Goal: Book appointment/travel/reservation

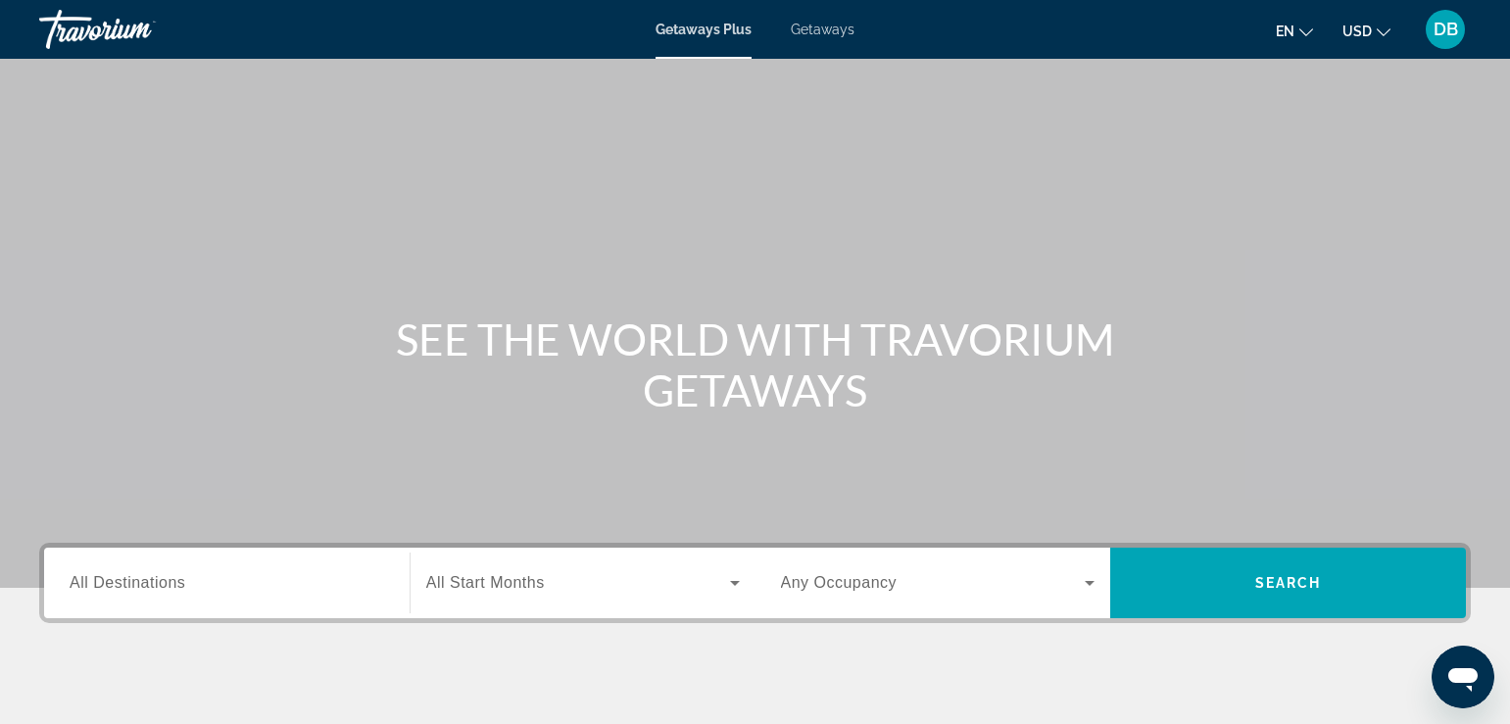
click at [688, 32] on span "Getaways Plus" at bounding box center [704, 30] width 96 height 16
click at [202, 599] on div "Search widget" at bounding box center [227, 584] width 315 height 56
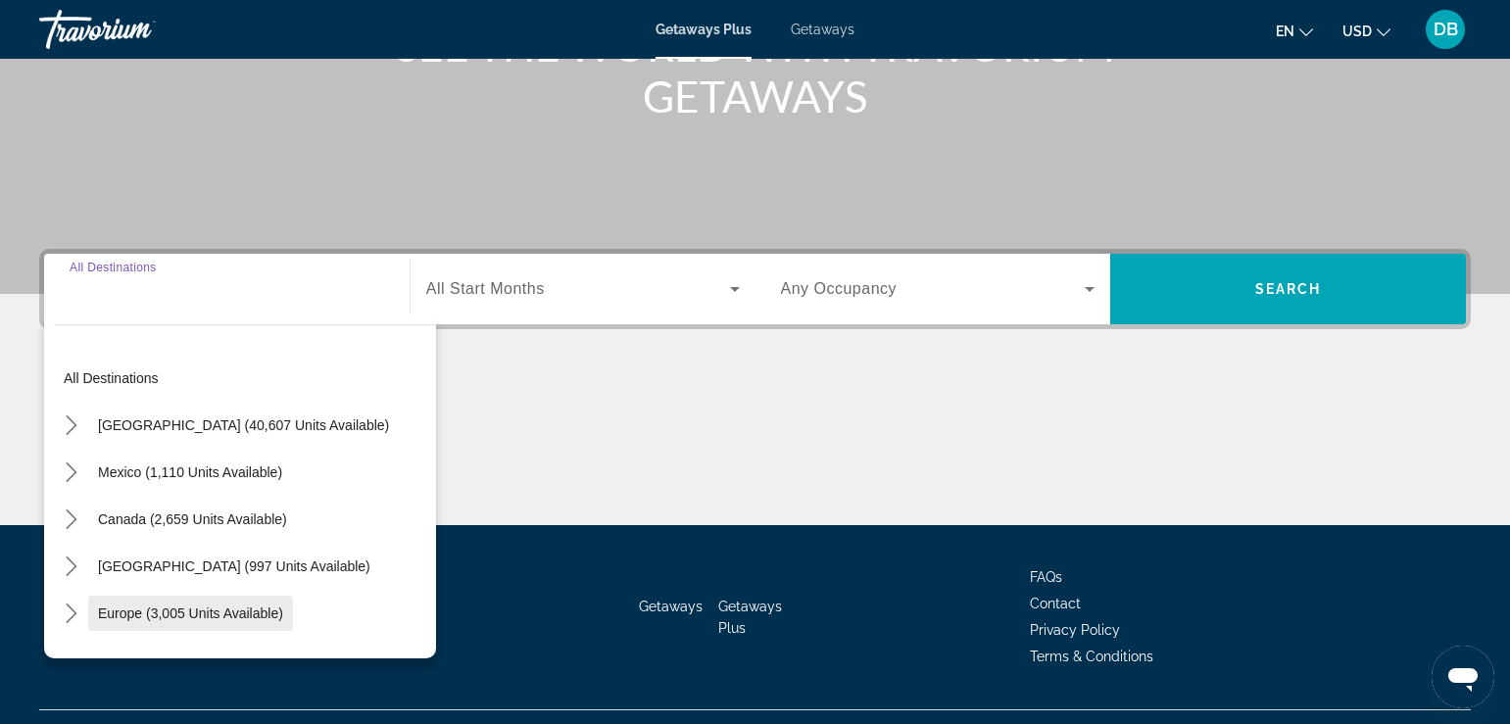
scroll to position [335, 0]
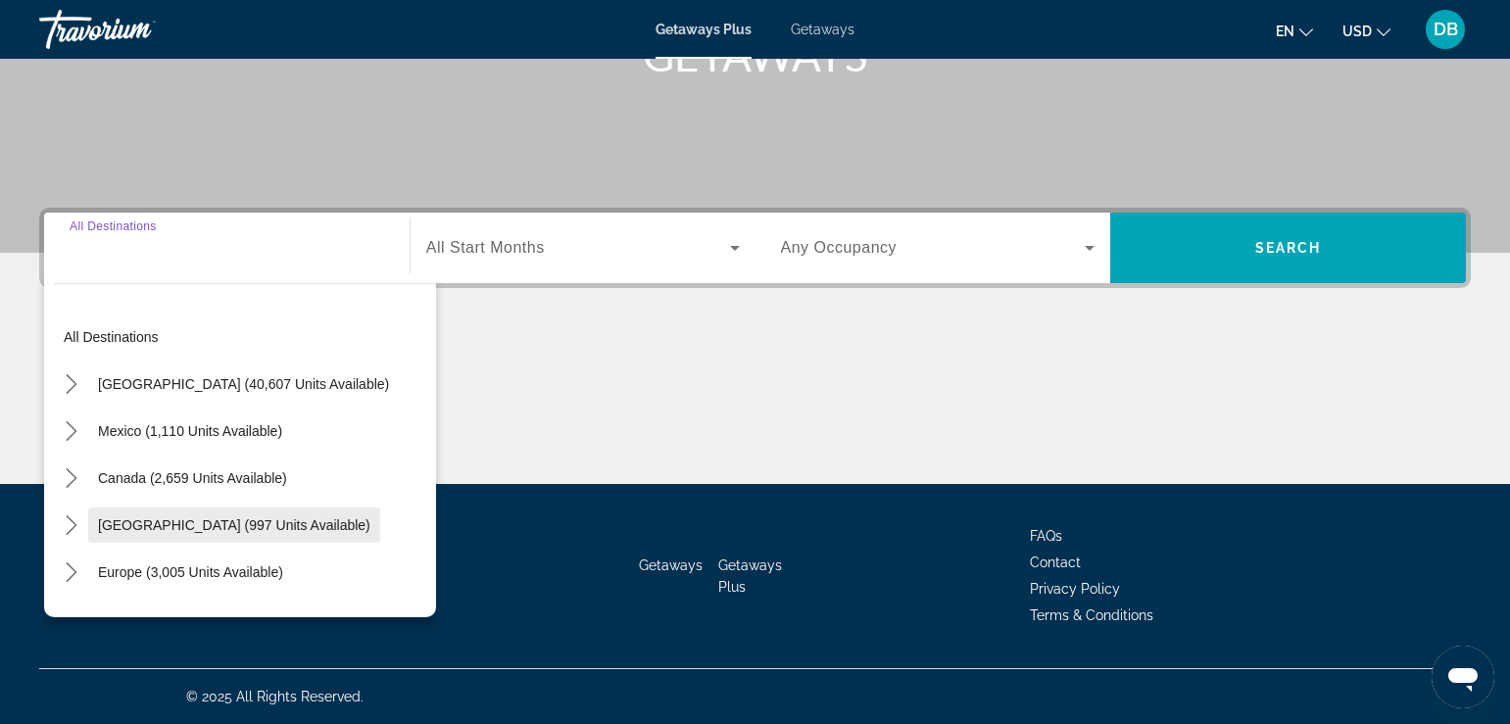
click at [173, 526] on span "[GEOGRAPHIC_DATA] (997 units available)" at bounding box center [234, 525] width 272 height 16
type input "**********"
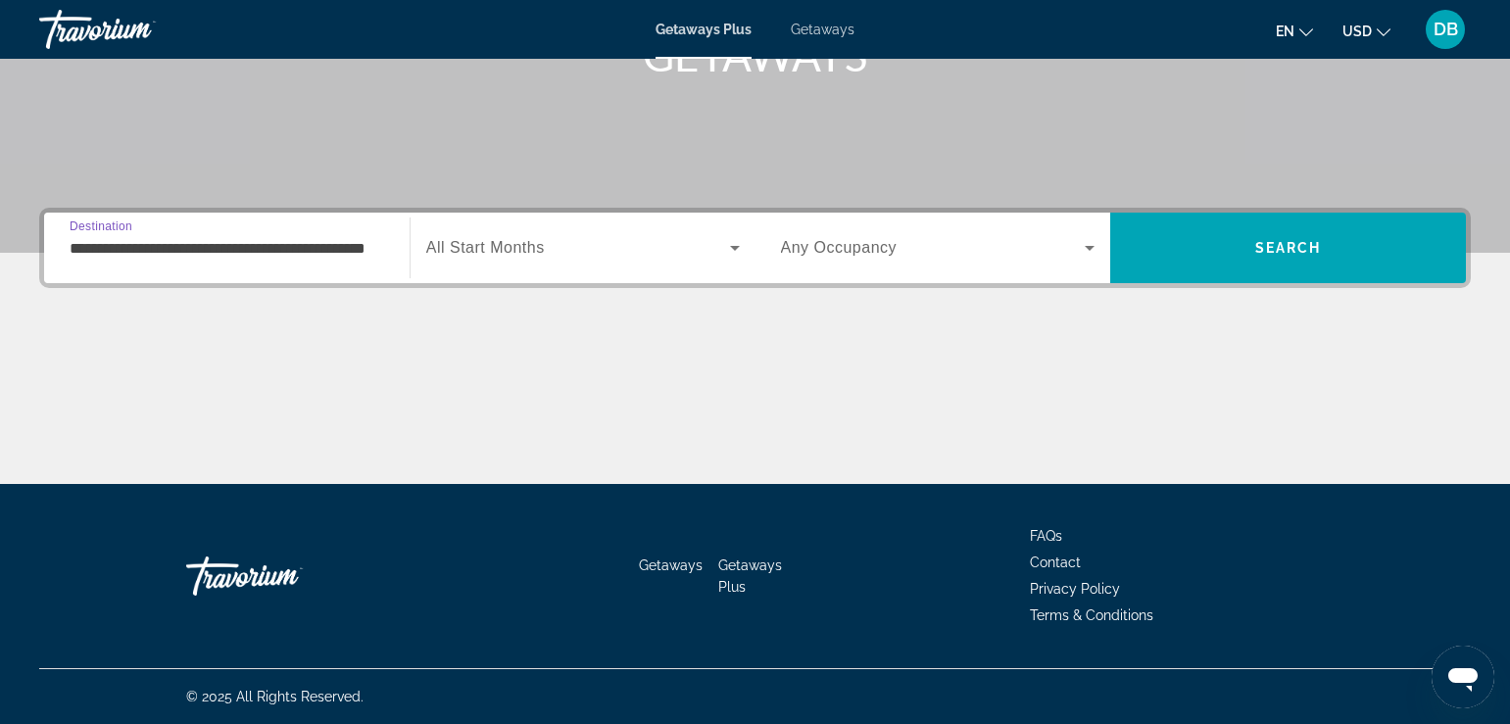
click at [732, 253] on icon "Search widget" at bounding box center [735, 248] width 24 height 24
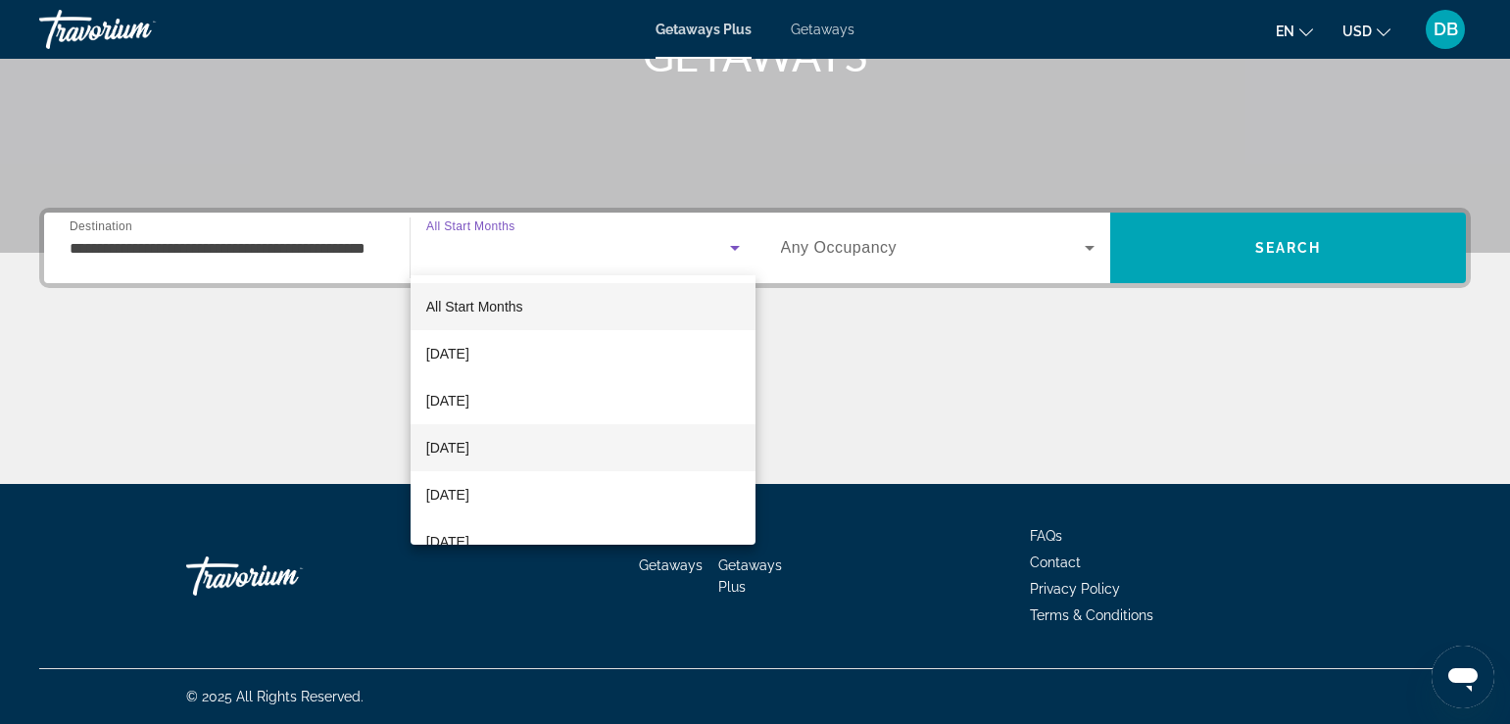
click at [469, 438] on span "[DATE]" at bounding box center [447, 448] width 43 height 24
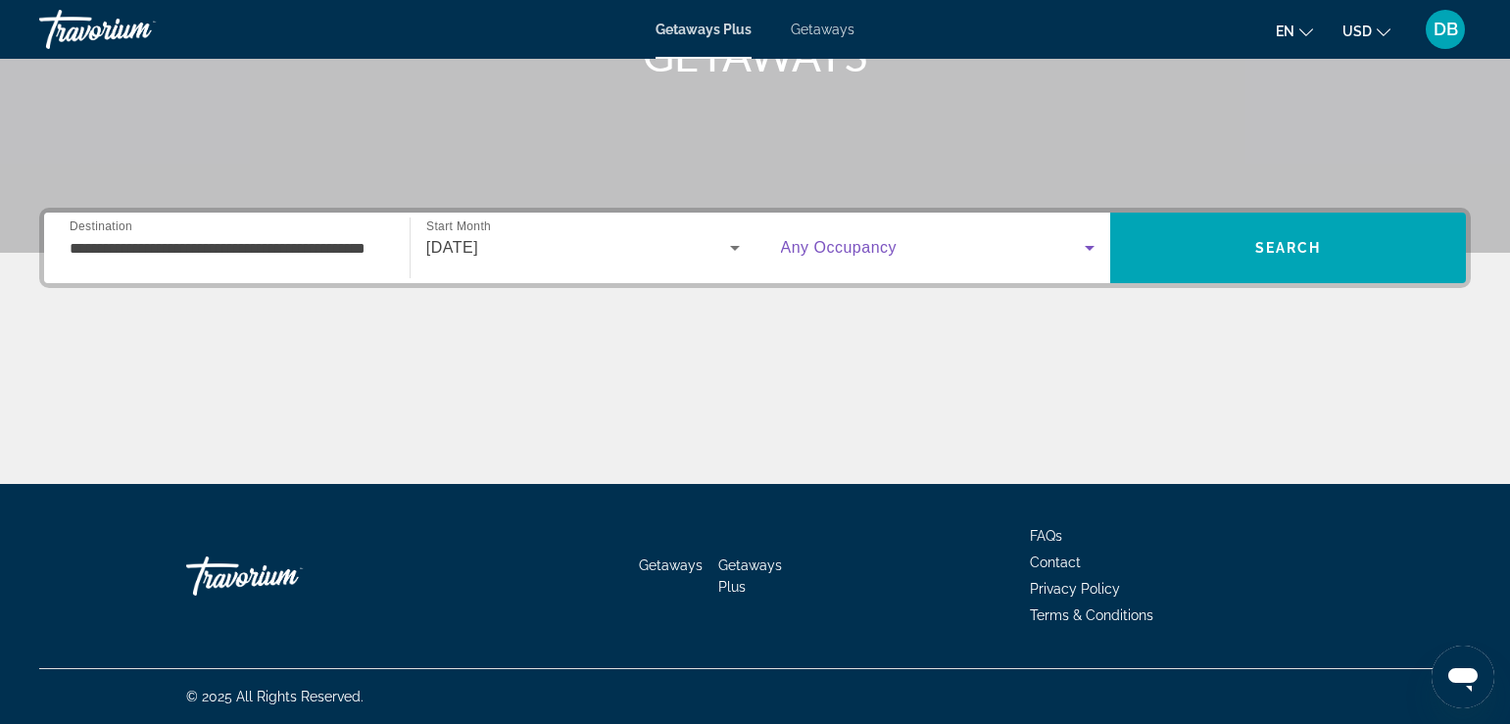
click at [1085, 245] on icon "Search widget" at bounding box center [1090, 248] width 24 height 24
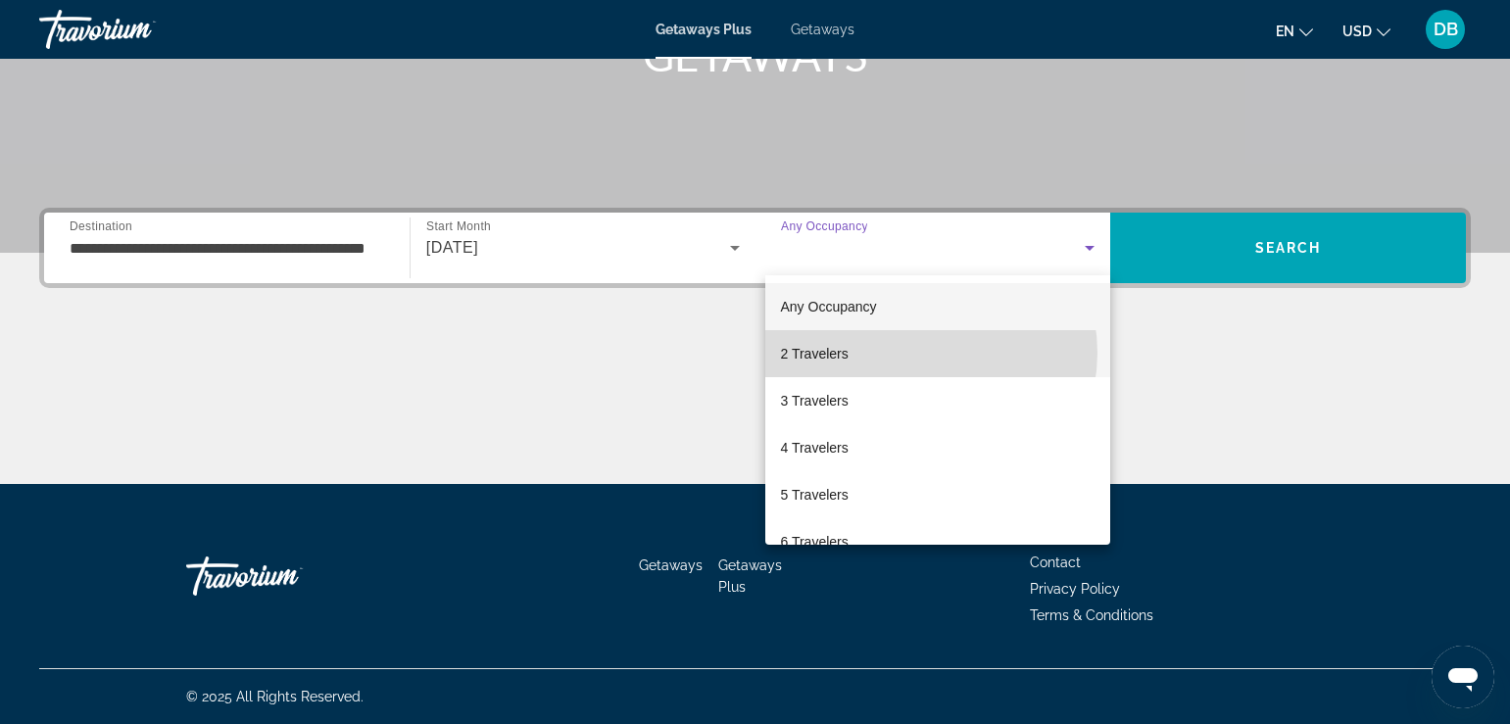
click at [926, 353] on mat-option "2 Travelers" at bounding box center [938, 353] width 346 height 47
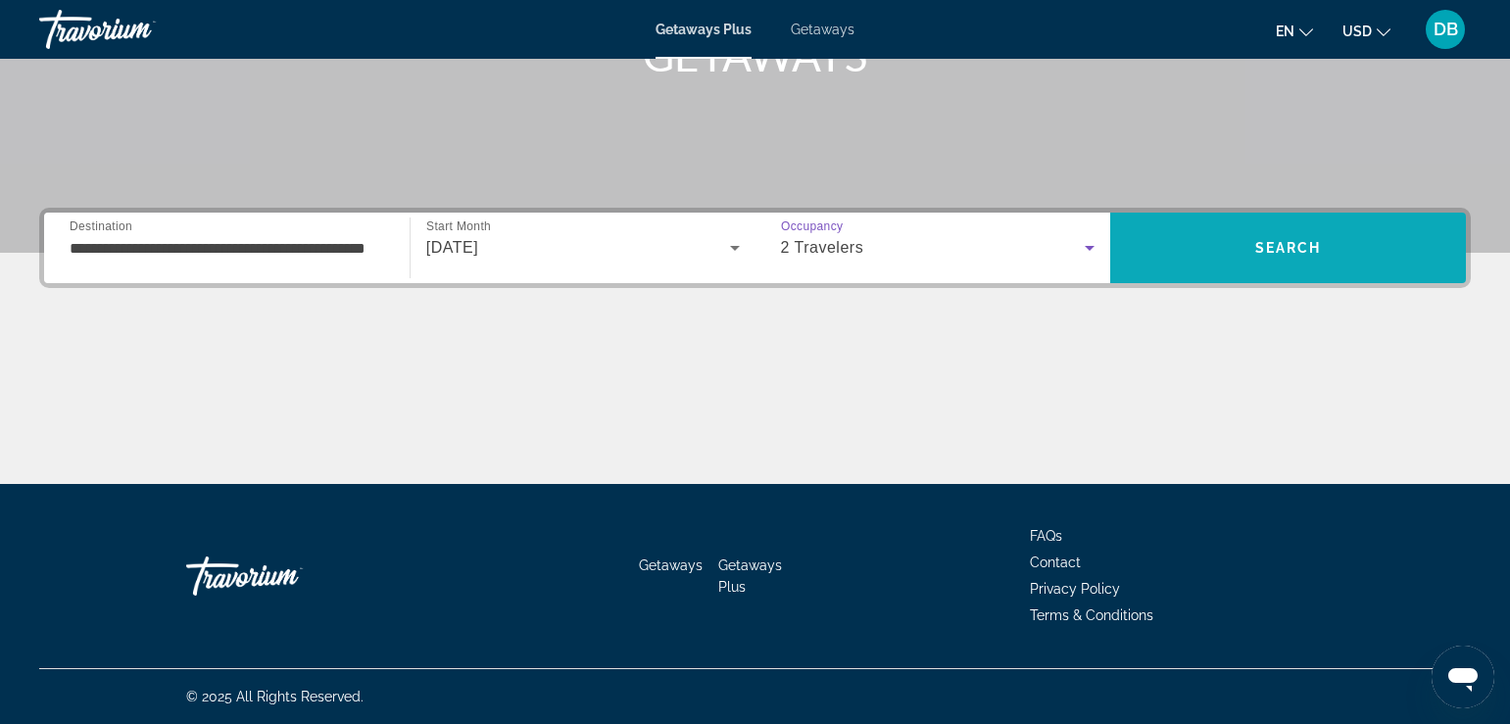
click at [1228, 252] on span "Search" at bounding box center [1288, 247] width 356 height 47
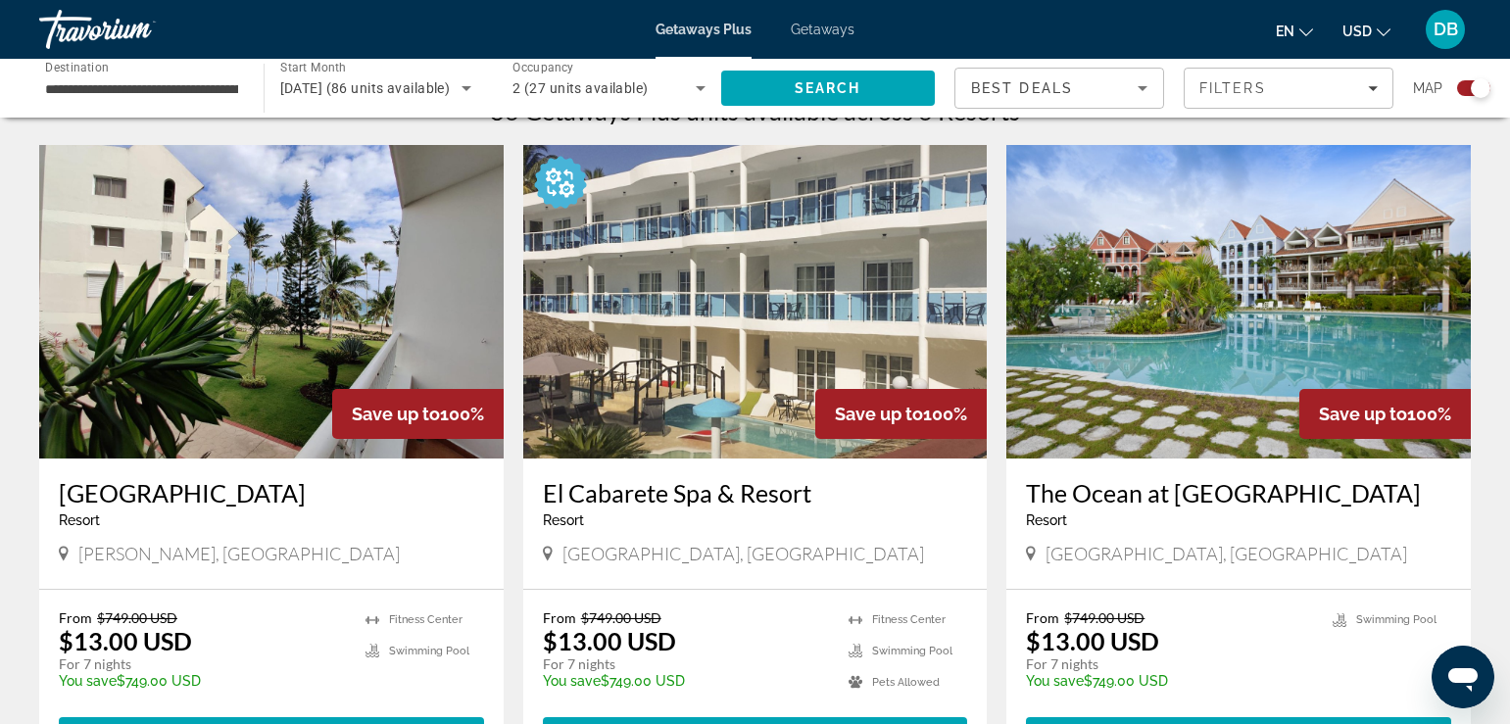
scroll to position [741, 0]
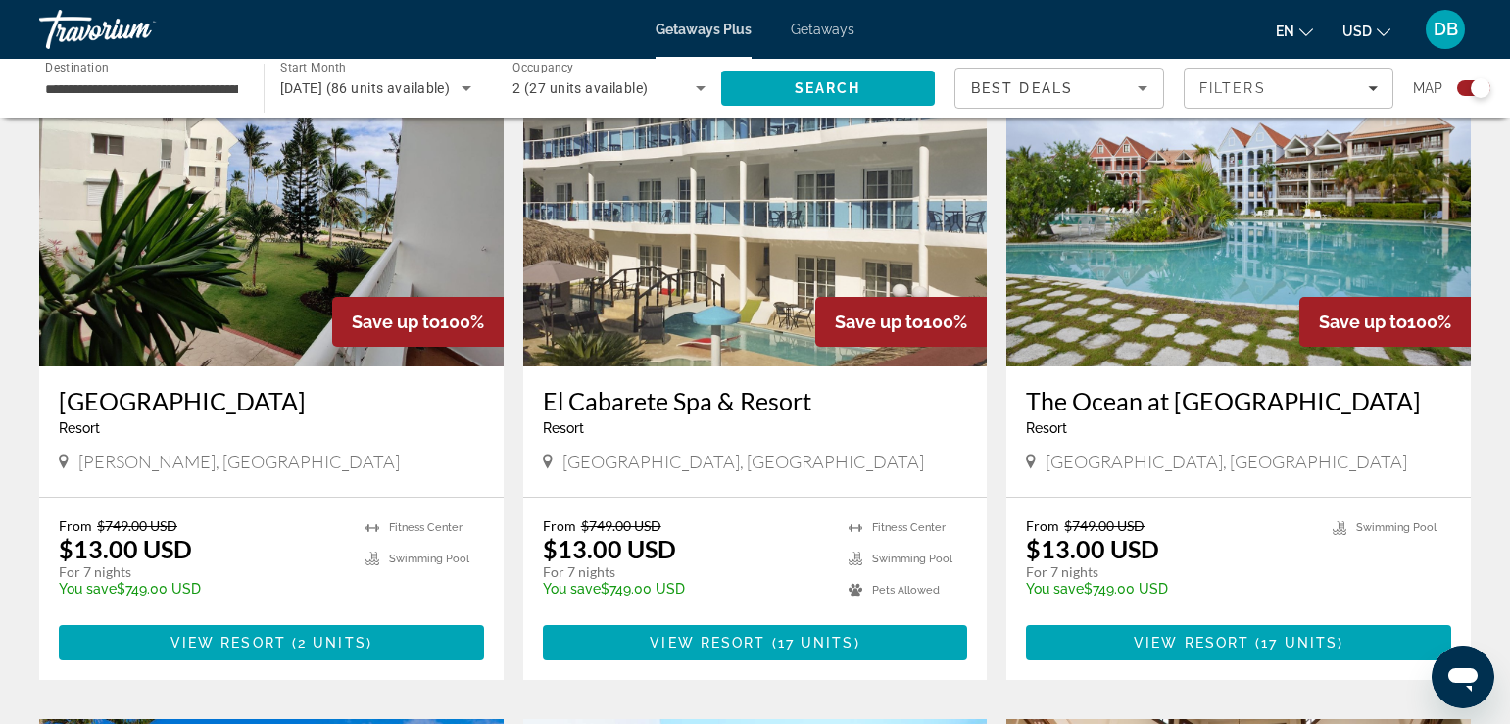
click at [1204, 269] on img "Main content" at bounding box center [1238, 210] width 464 height 314
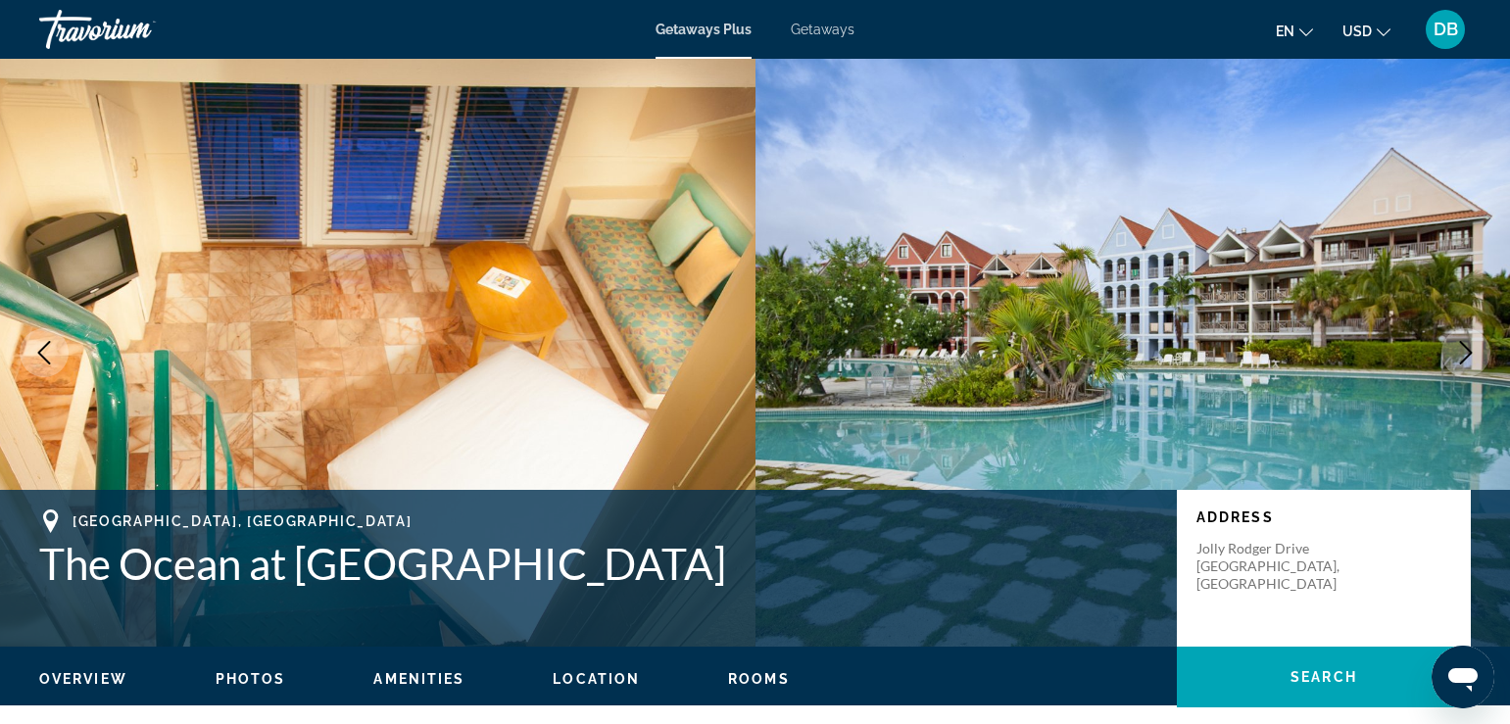
scroll to position [98, 0]
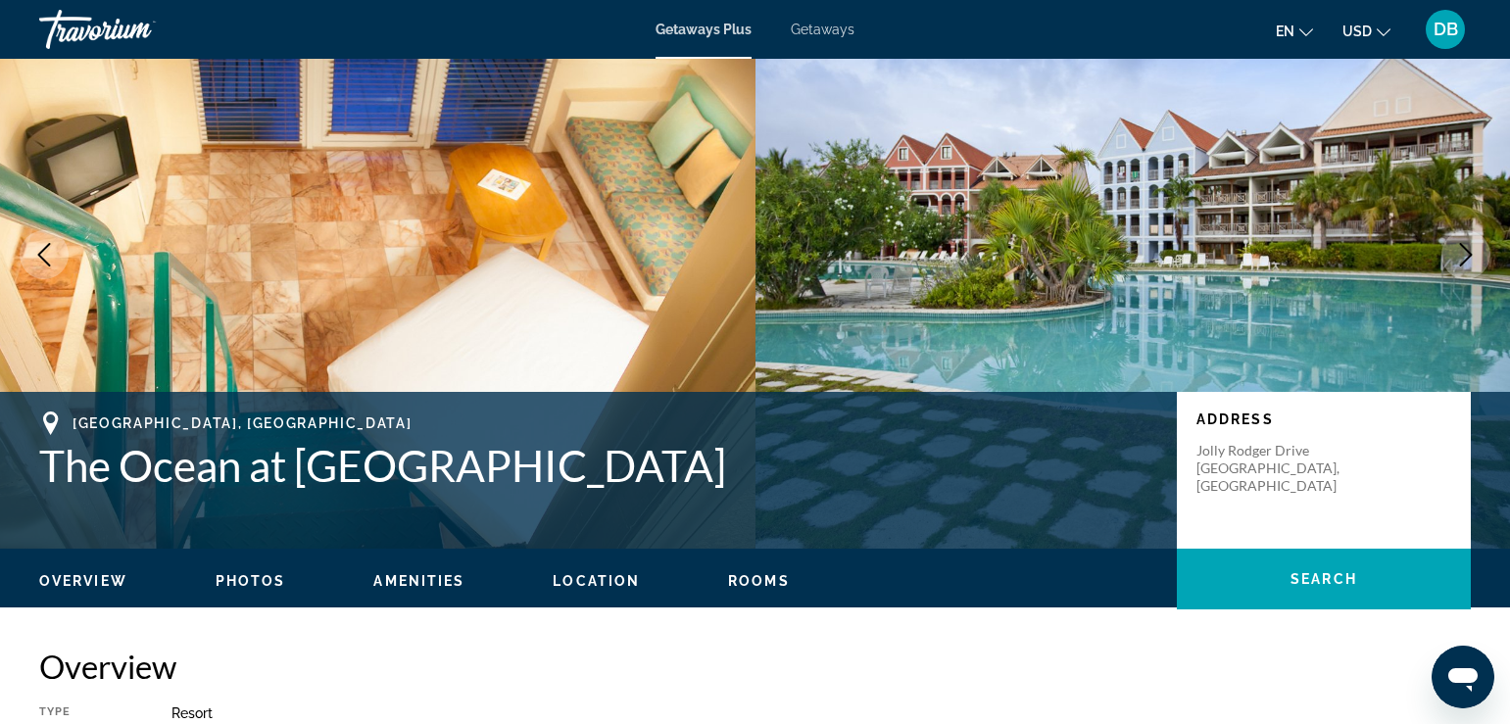
click at [246, 575] on span "Photos" at bounding box center [251, 581] width 71 height 16
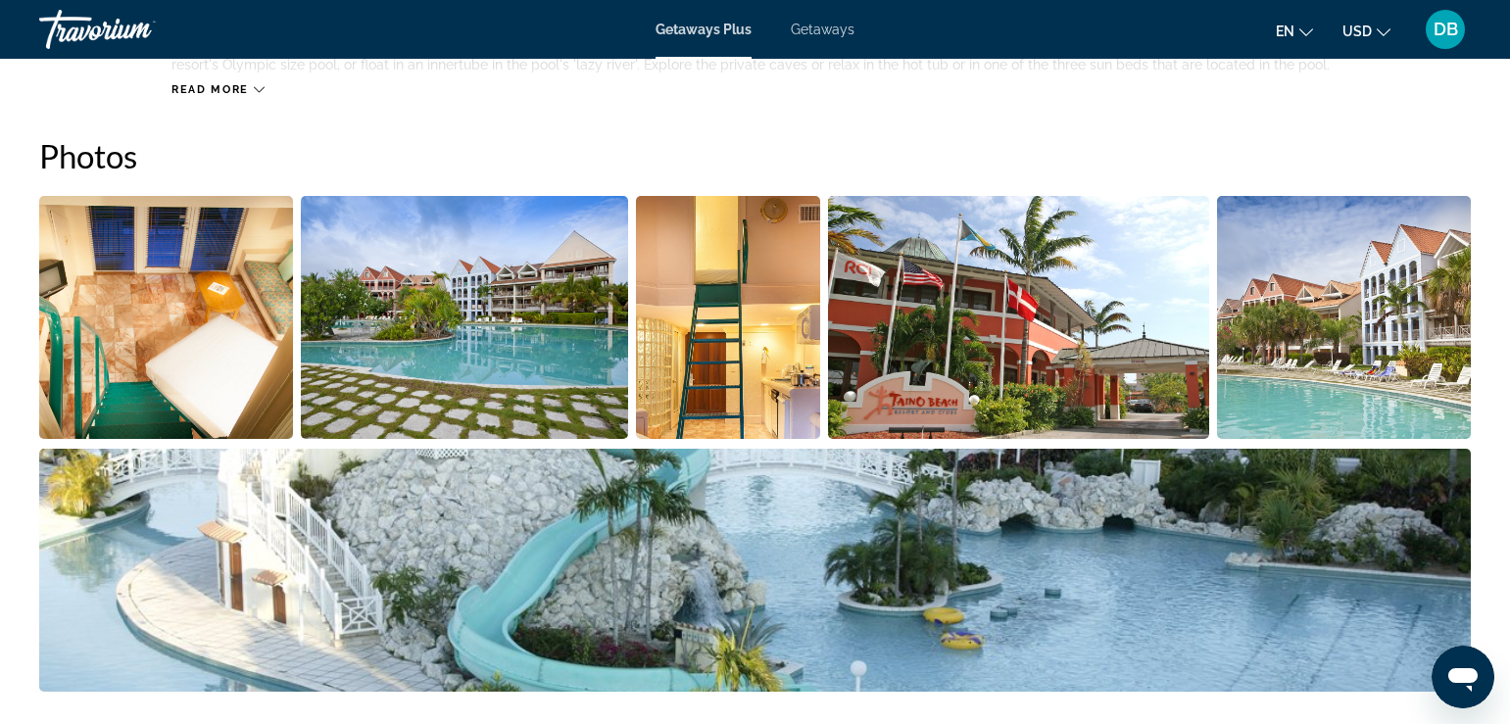
scroll to position [873, 0]
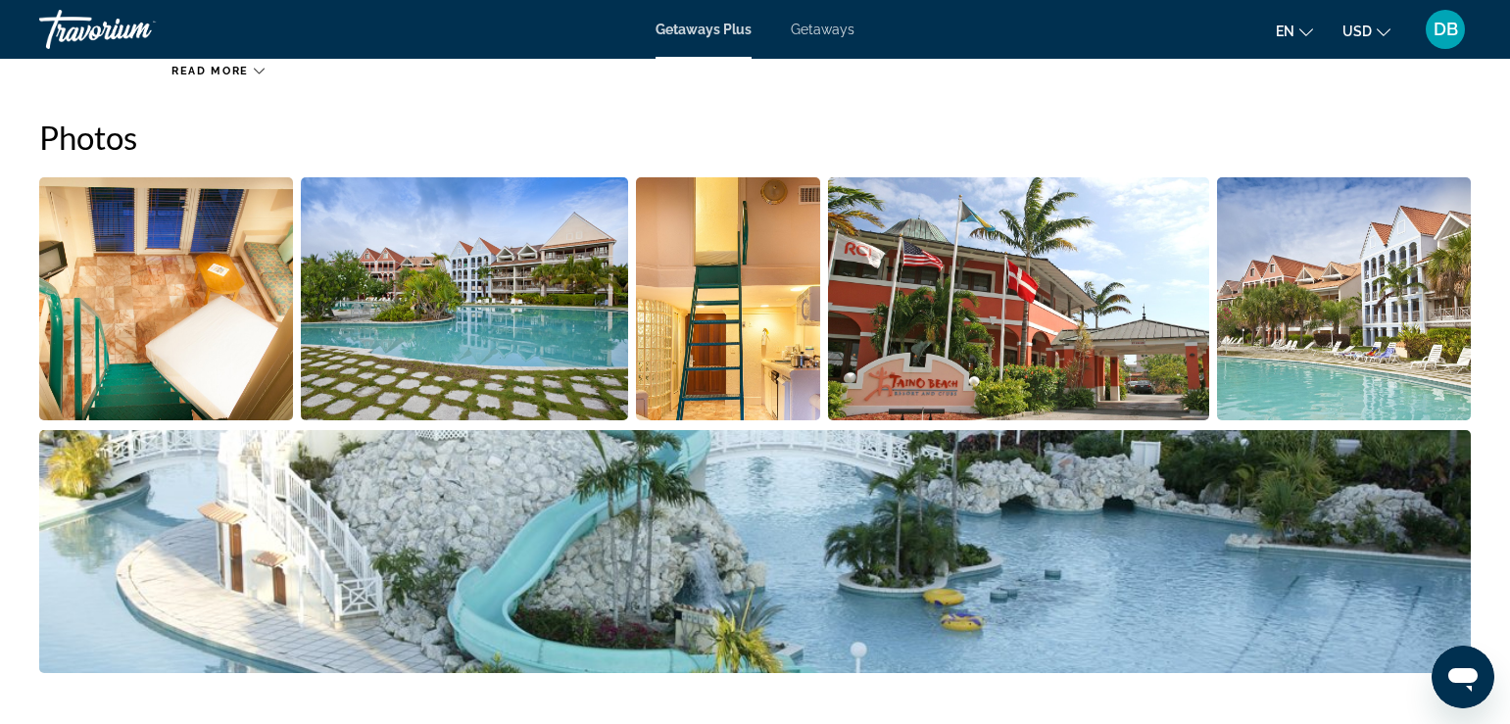
click at [204, 297] on img "Open full-screen image slider" at bounding box center [166, 298] width 254 height 243
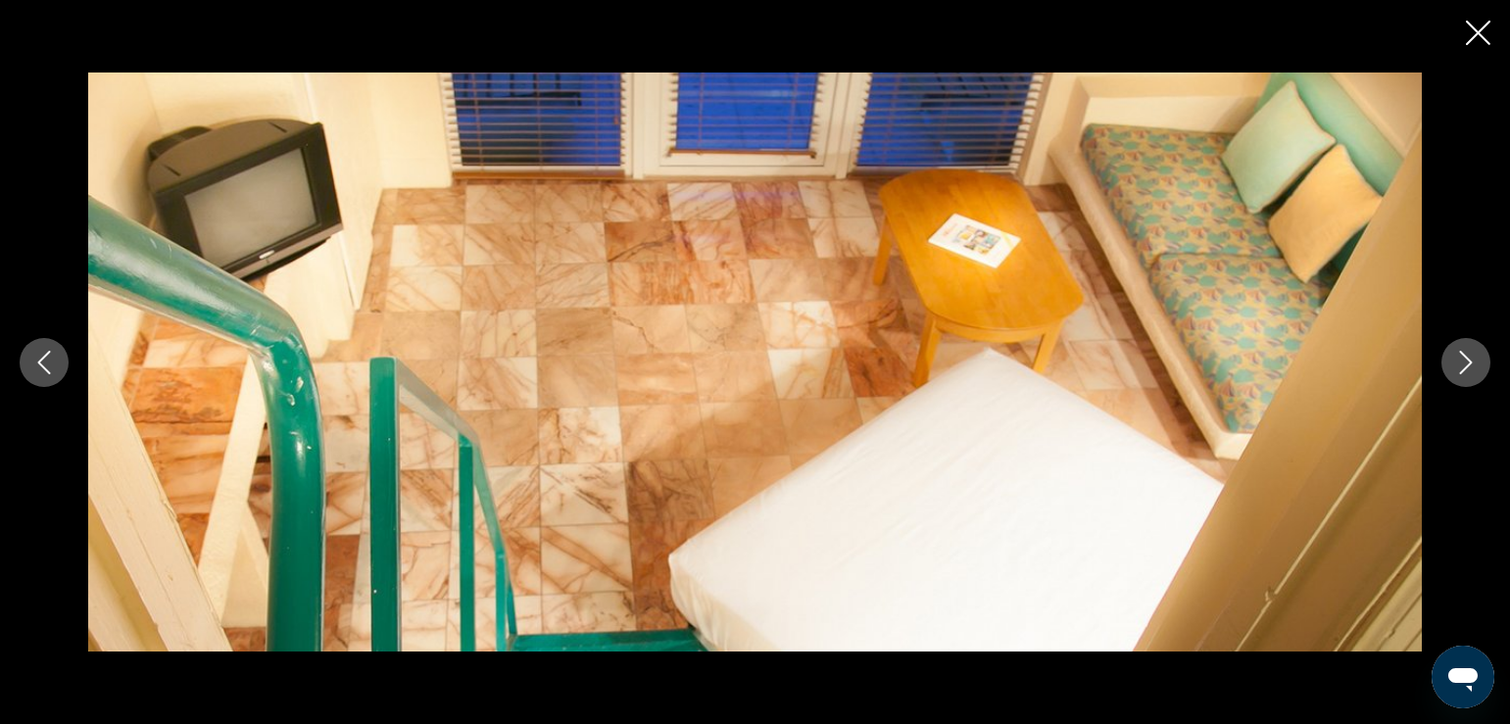
click at [1468, 363] on icon "Next image" at bounding box center [1466, 363] width 24 height 24
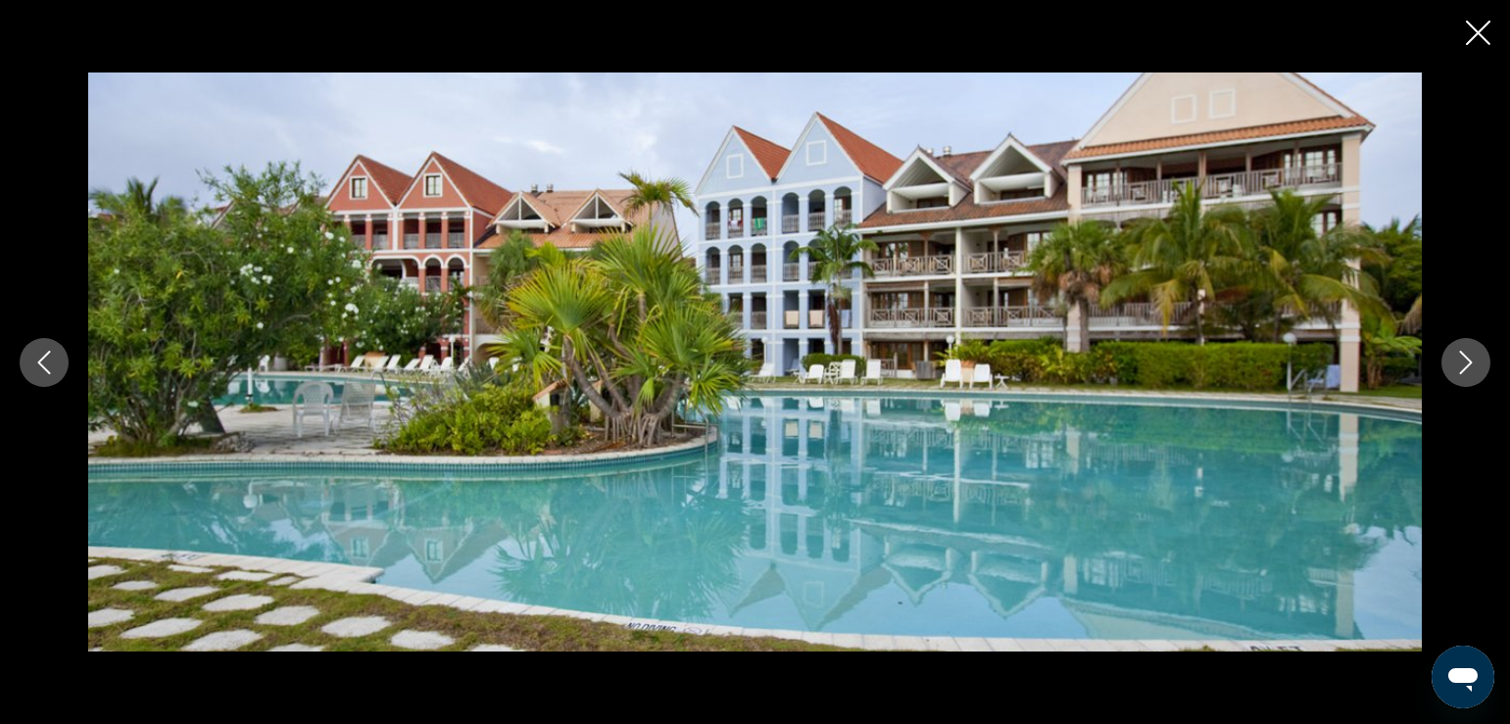
click at [1468, 363] on icon "Next image" at bounding box center [1466, 363] width 24 height 24
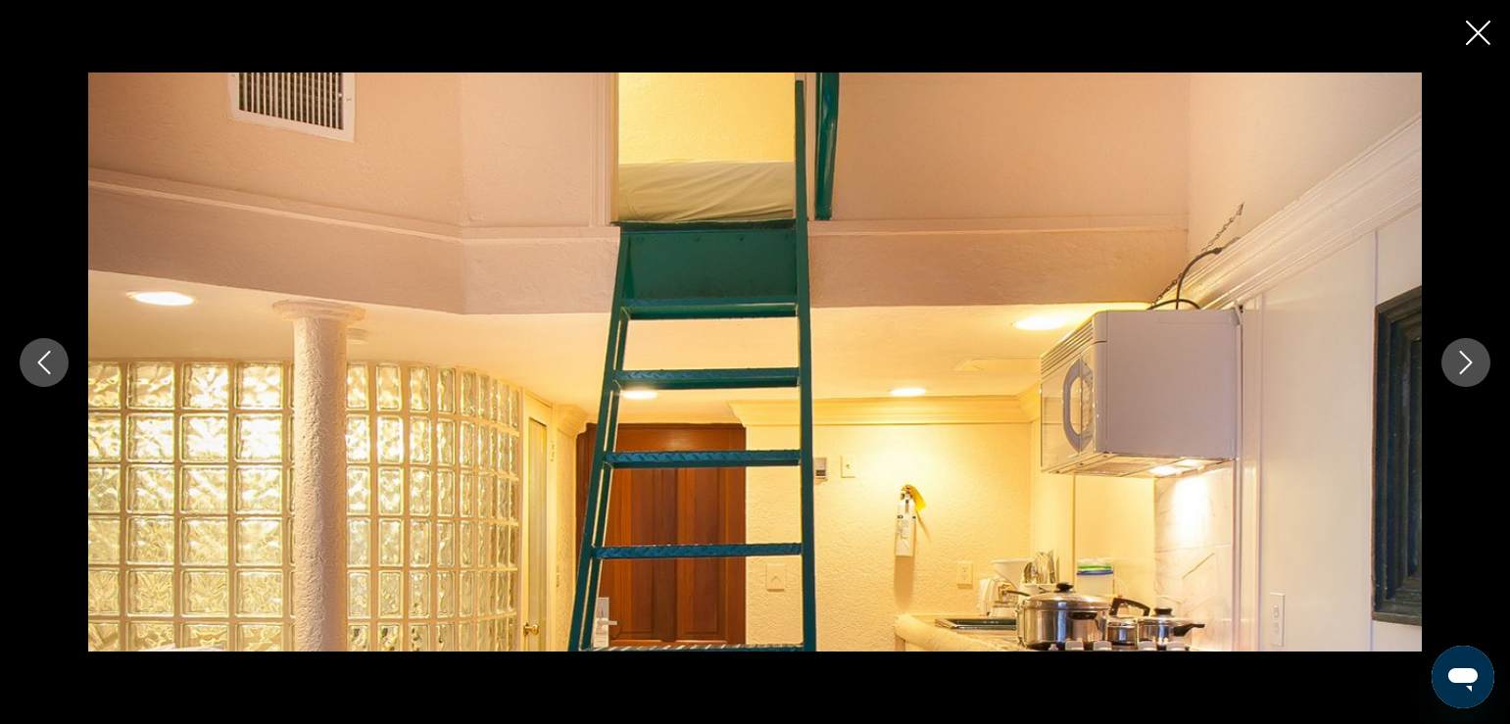
click at [1468, 364] on icon "Next image" at bounding box center [1466, 363] width 24 height 24
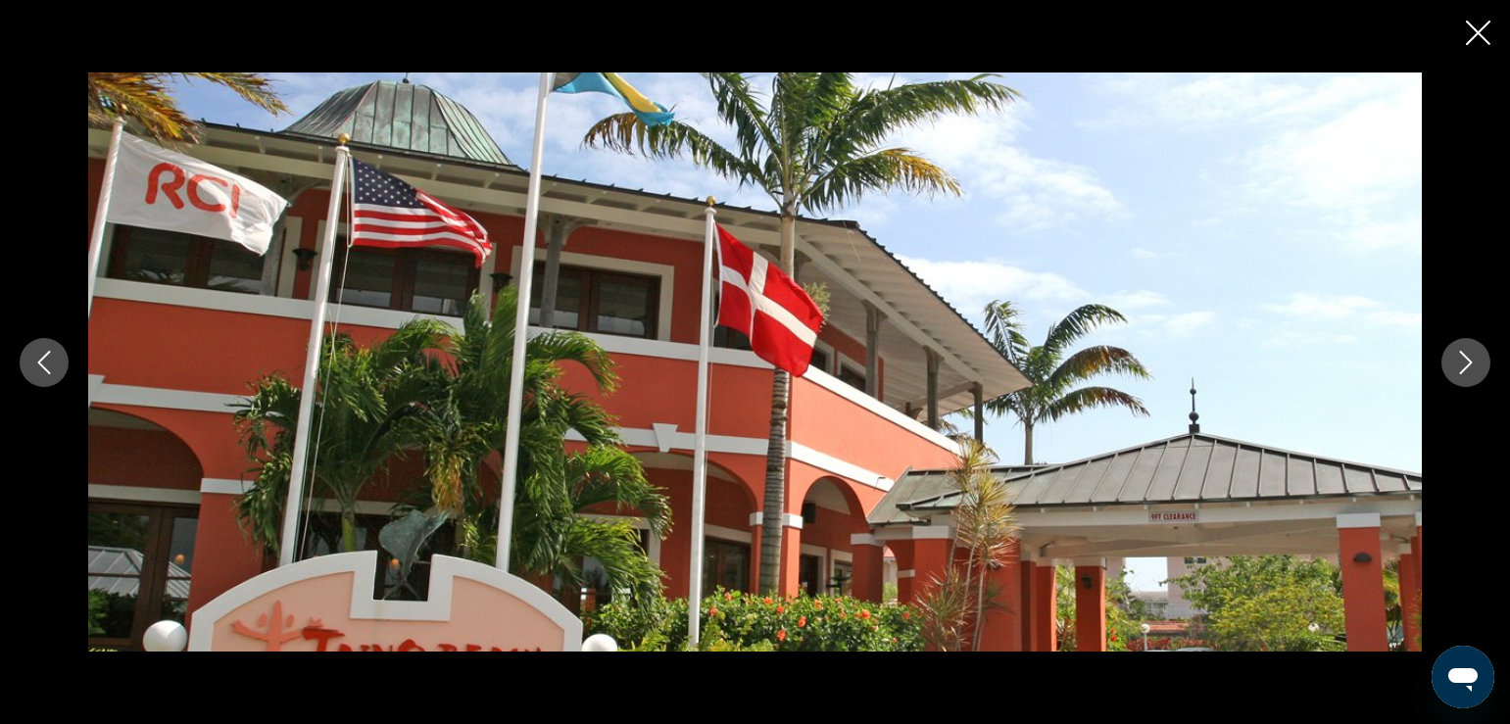
click at [1463, 367] on icon "Next image" at bounding box center [1466, 363] width 24 height 24
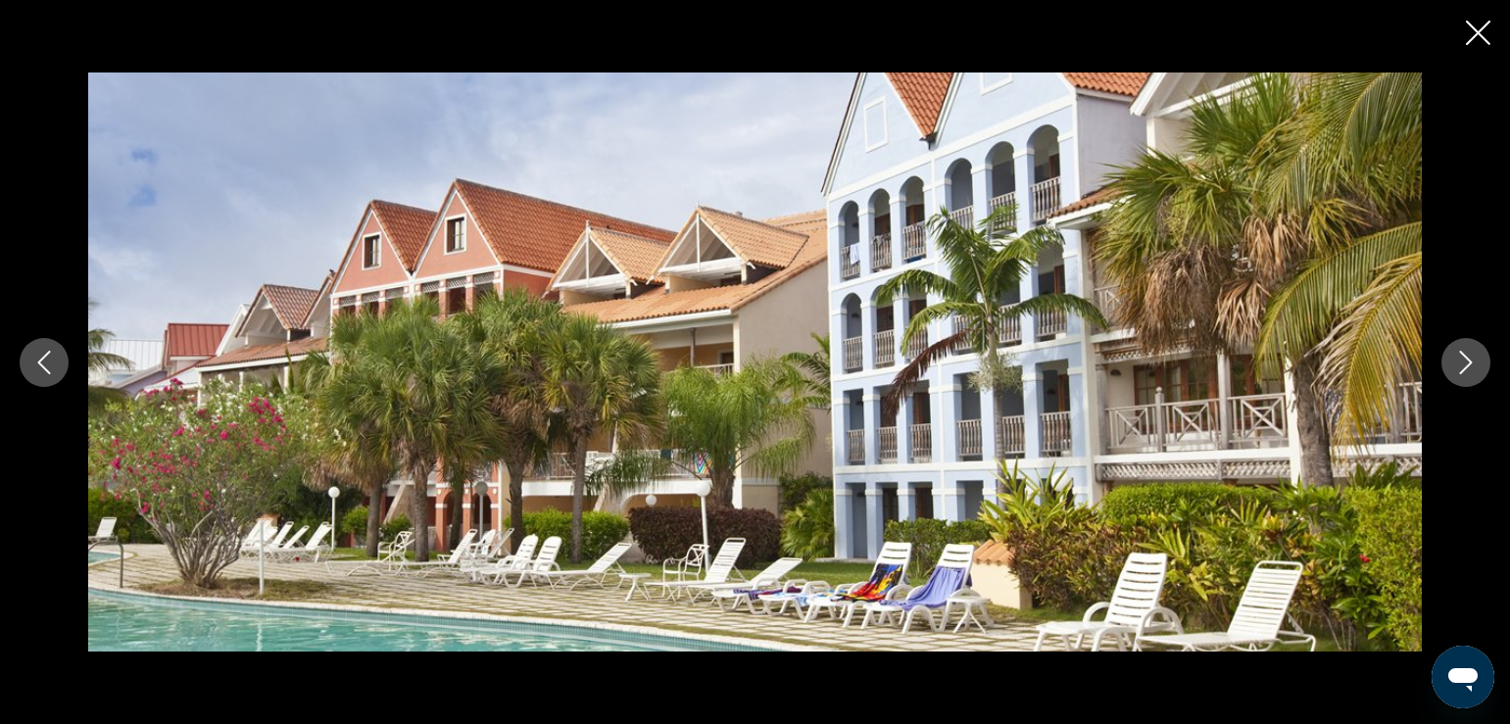
click at [1463, 366] on icon "Next image" at bounding box center [1466, 363] width 24 height 24
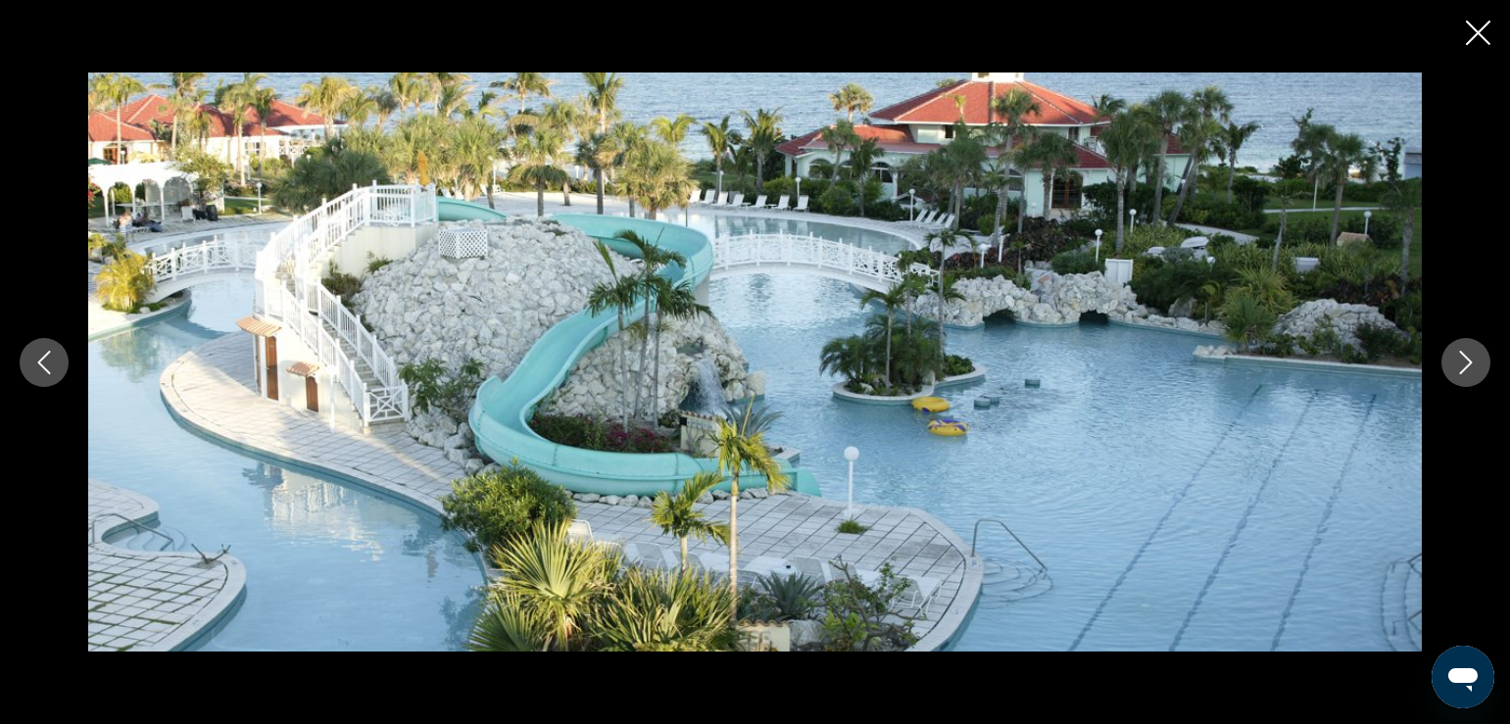
scroll to position [1657, 0]
click at [1461, 356] on icon "Next image" at bounding box center [1466, 363] width 24 height 24
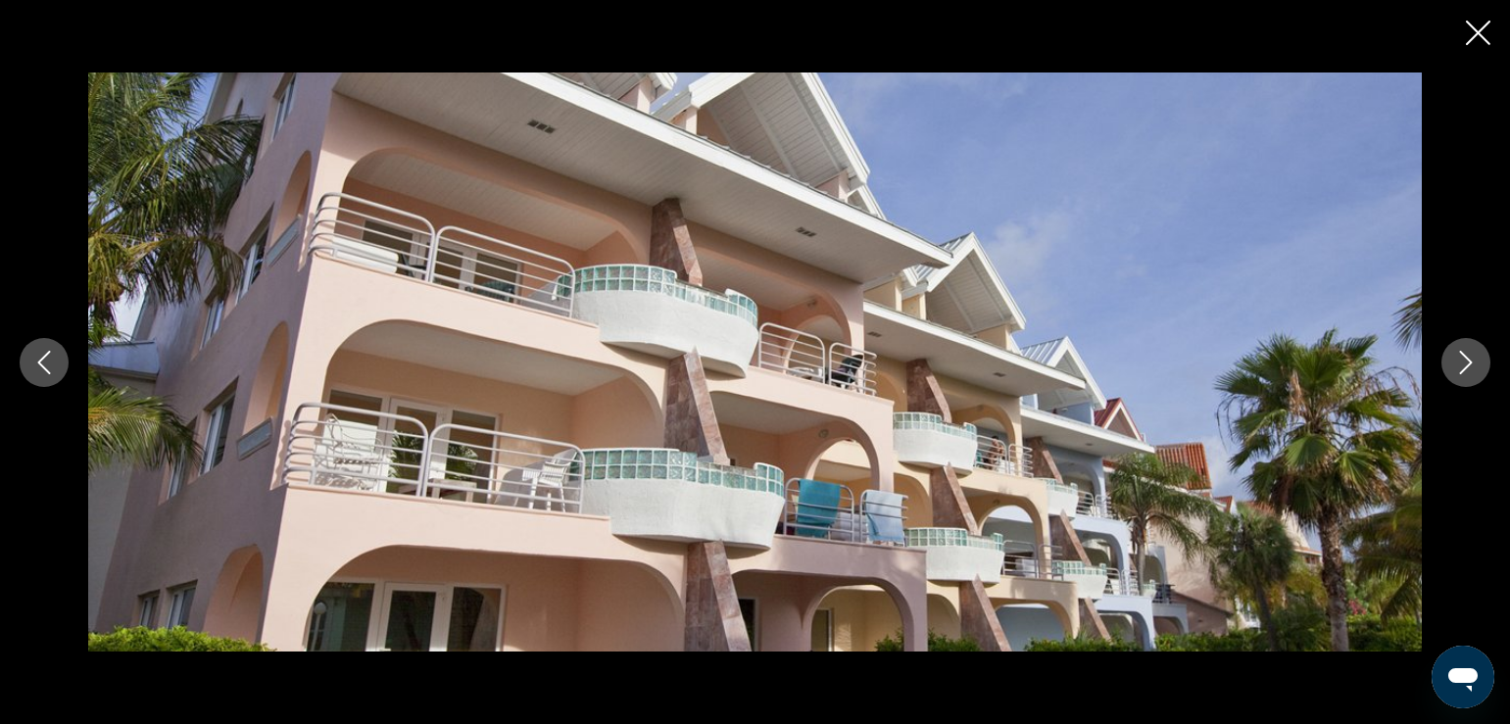
click at [1461, 356] on icon "Next image" at bounding box center [1466, 363] width 24 height 24
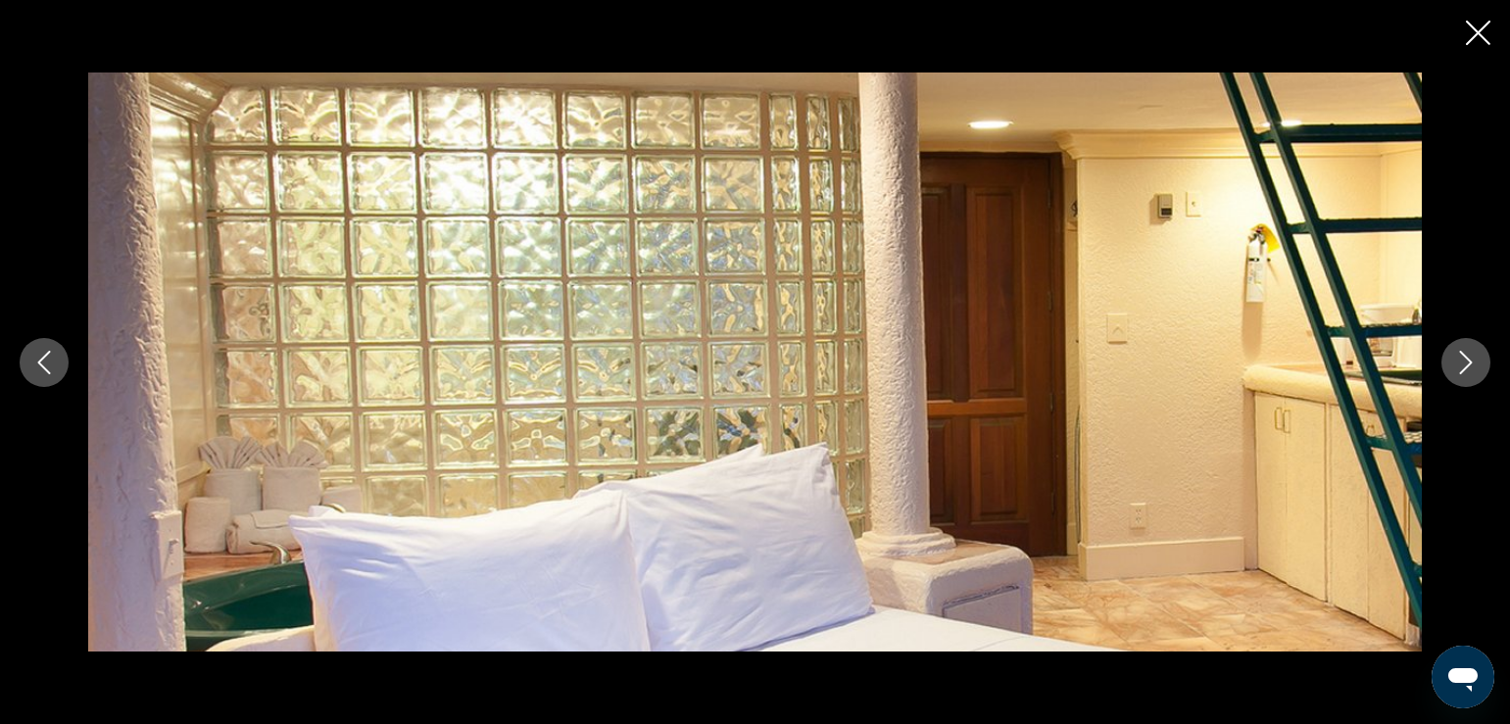
click at [1461, 356] on icon "Next image" at bounding box center [1466, 363] width 24 height 24
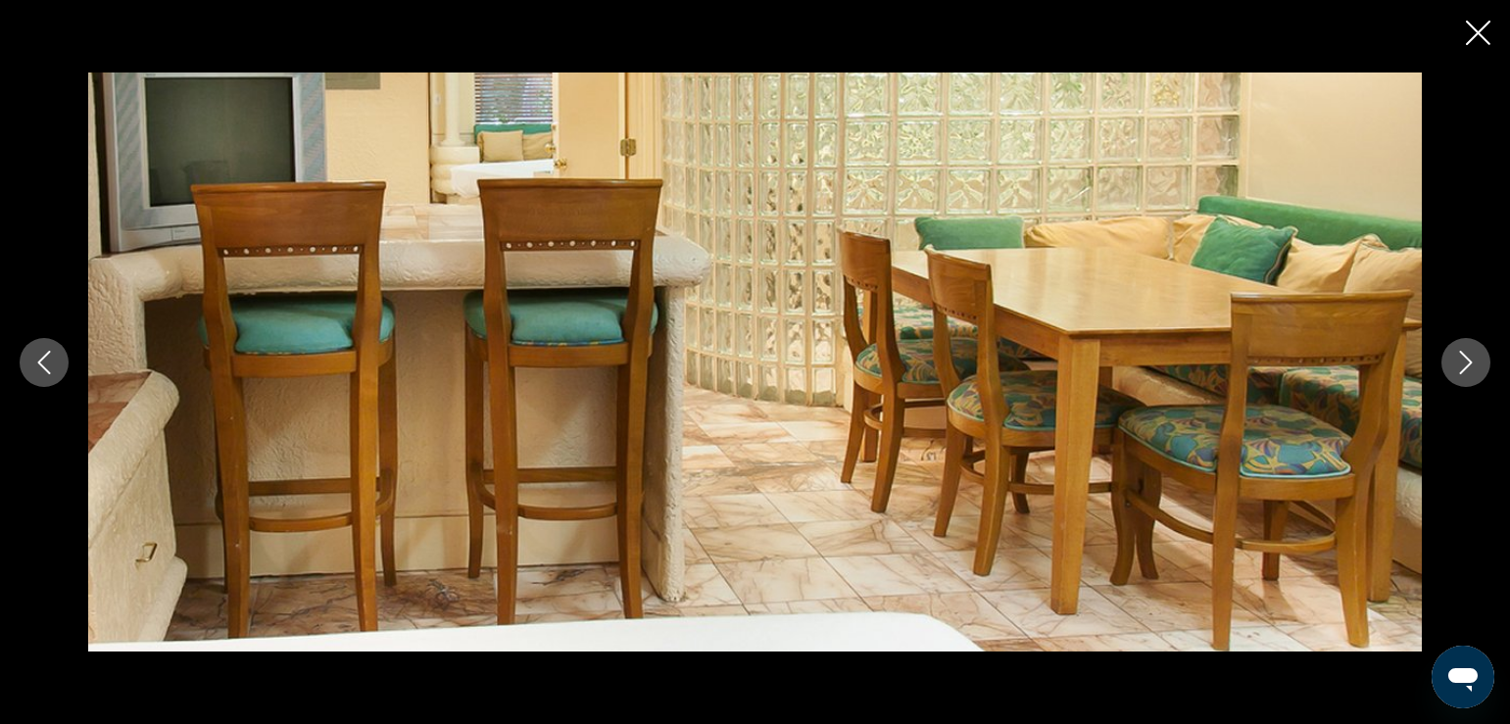
click at [1461, 356] on icon "Next image" at bounding box center [1466, 363] width 24 height 24
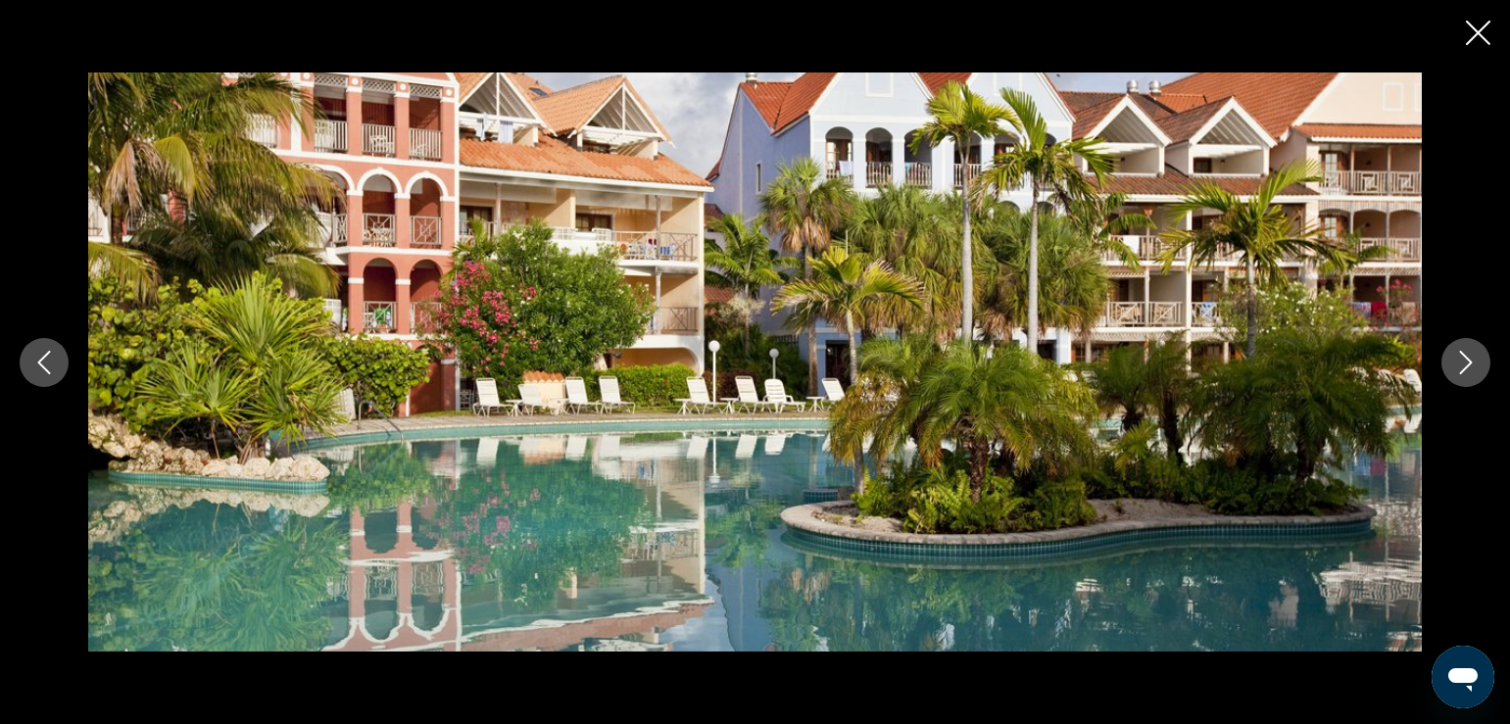
click at [1461, 356] on icon "Next image" at bounding box center [1466, 363] width 24 height 24
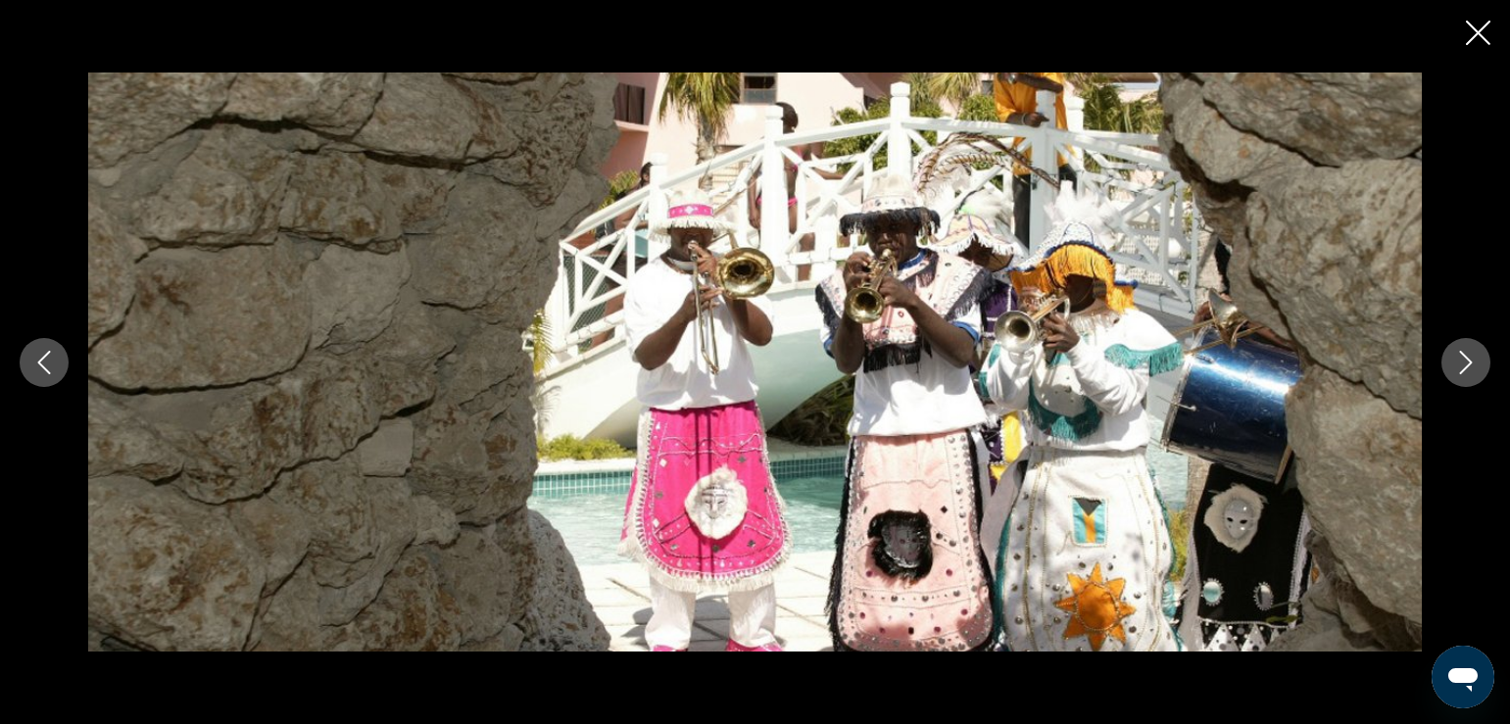
click at [1461, 356] on icon "Next image" at bounding box center [1466, 363] width 24 height 24
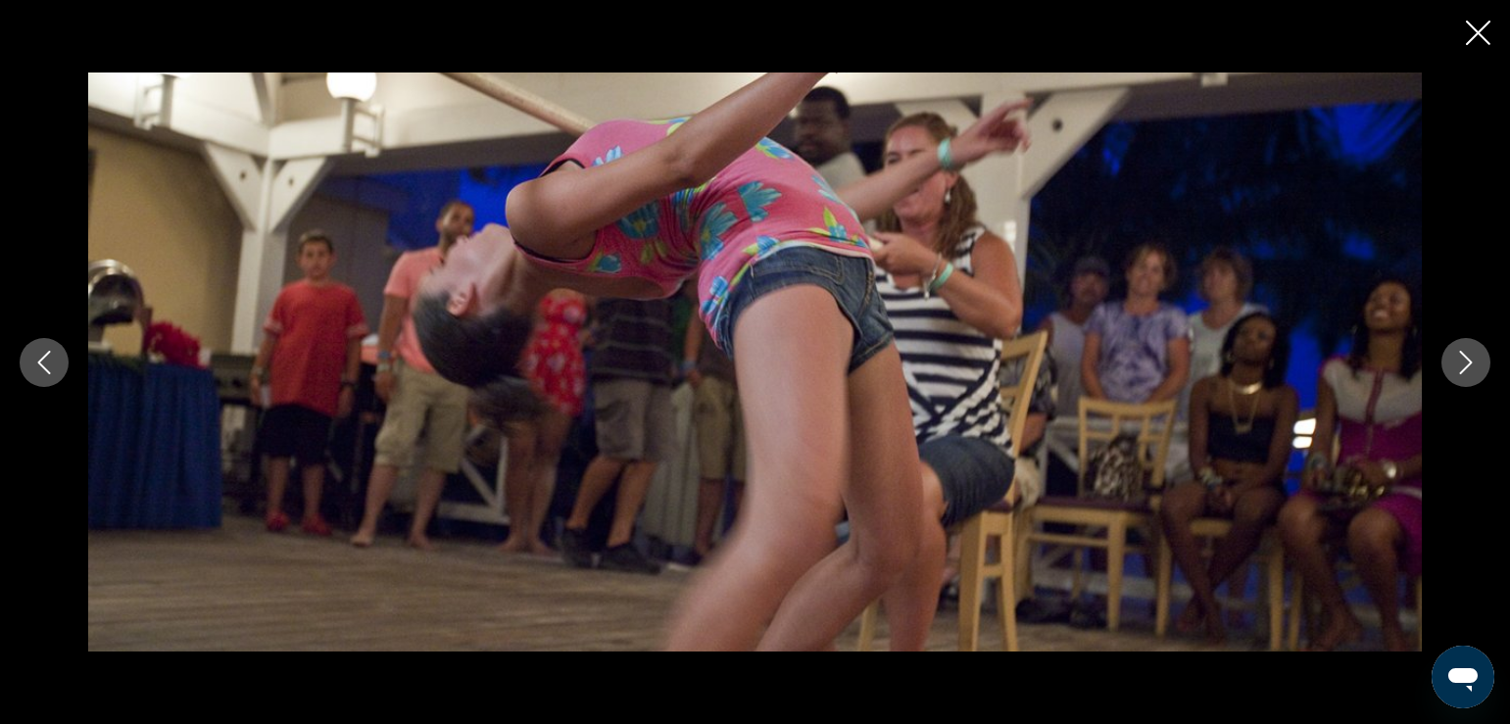
click at [1461, 356] on icon "Next image" at bounding box center [1466, 363] width 24 height 24
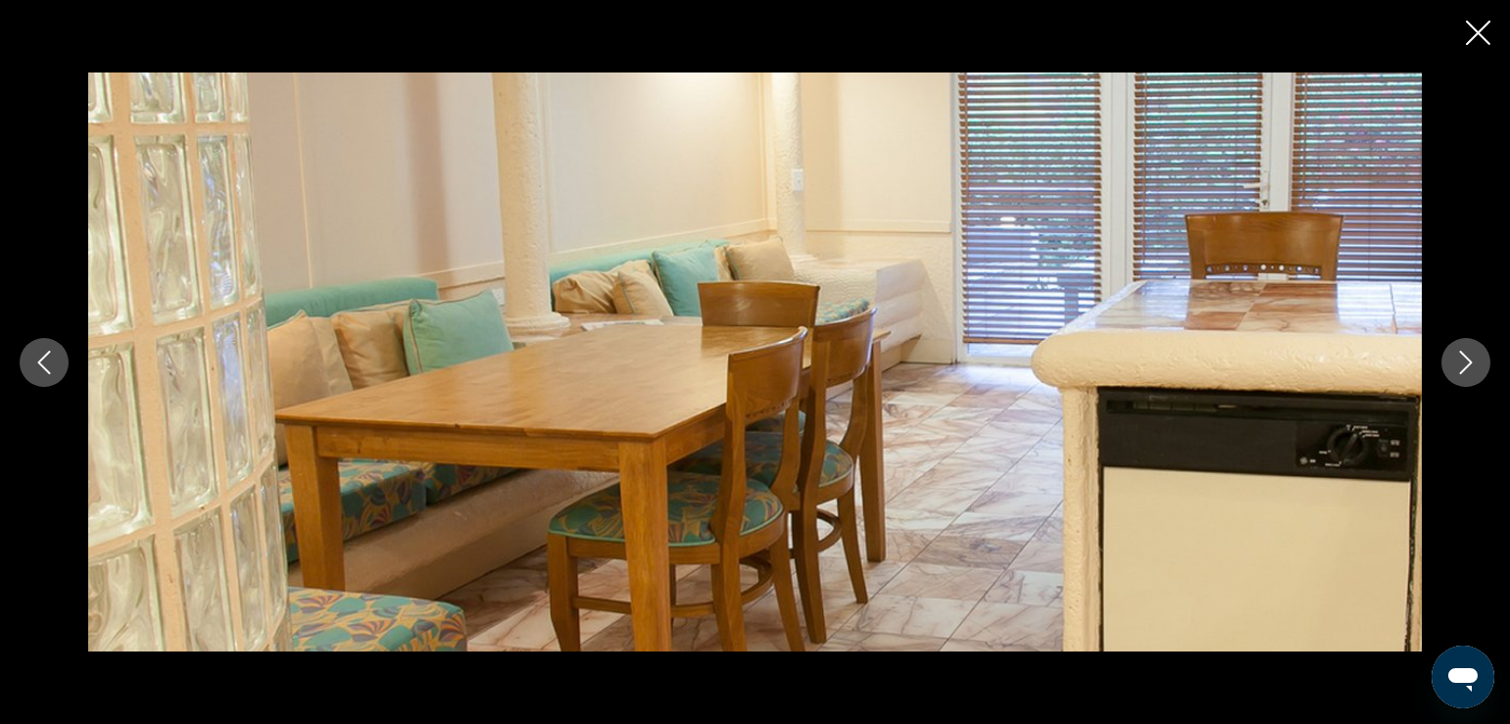
click at [1461, 356] on icon "Next image" at bounding box center [1466, 363] width 24 height 24
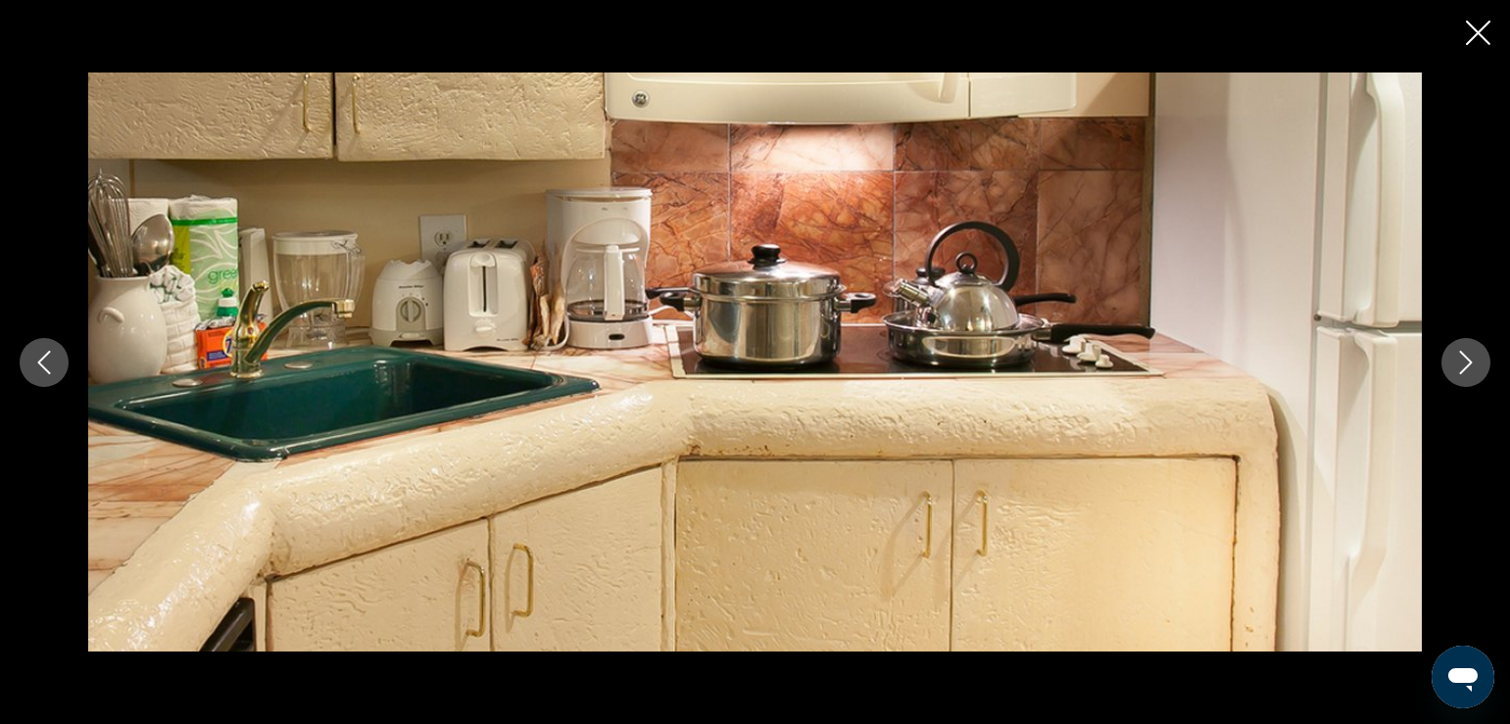
click at [1478, 363] on button "Next image" at bounding box center [1465, 362] width 49 height 49
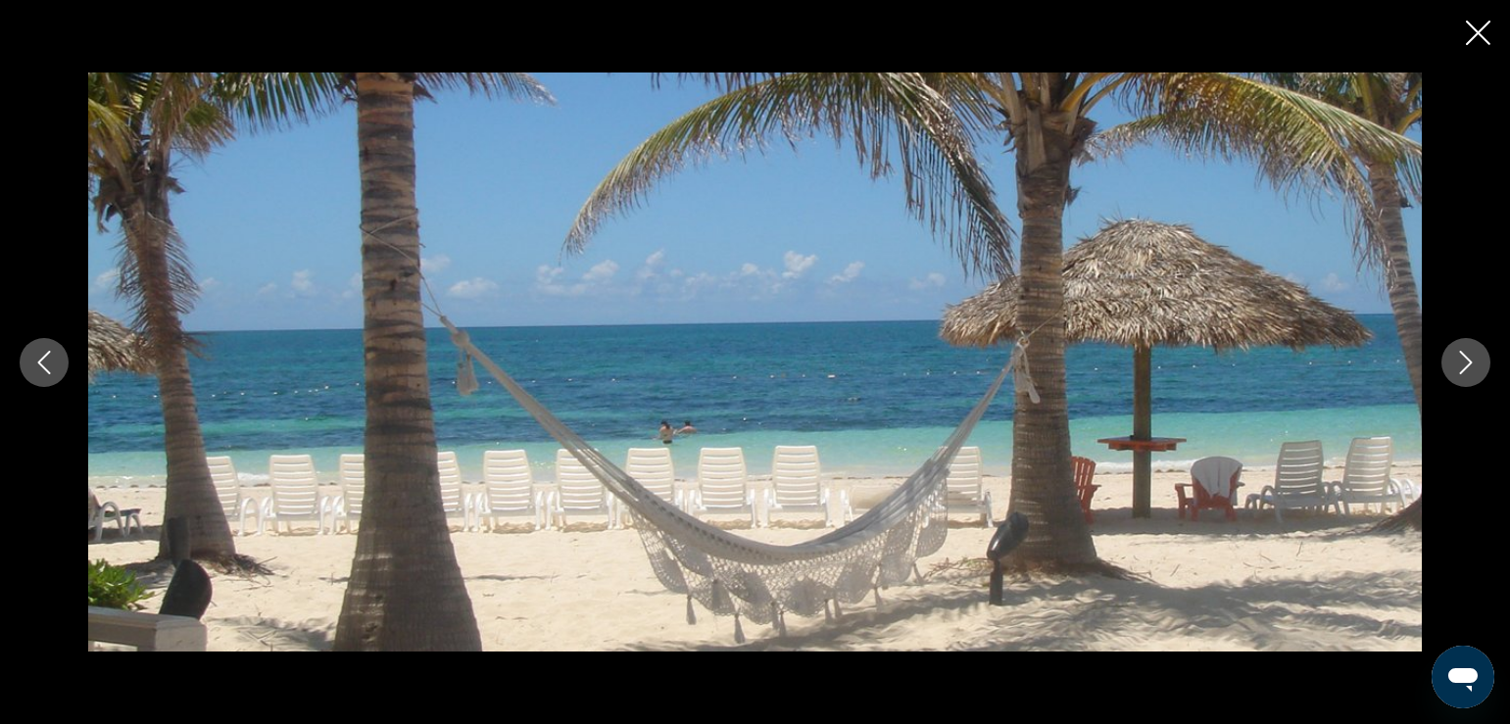
click at [1457, 357] on icon "Next image" at bounding box center [1466, 363] width 24 height 24
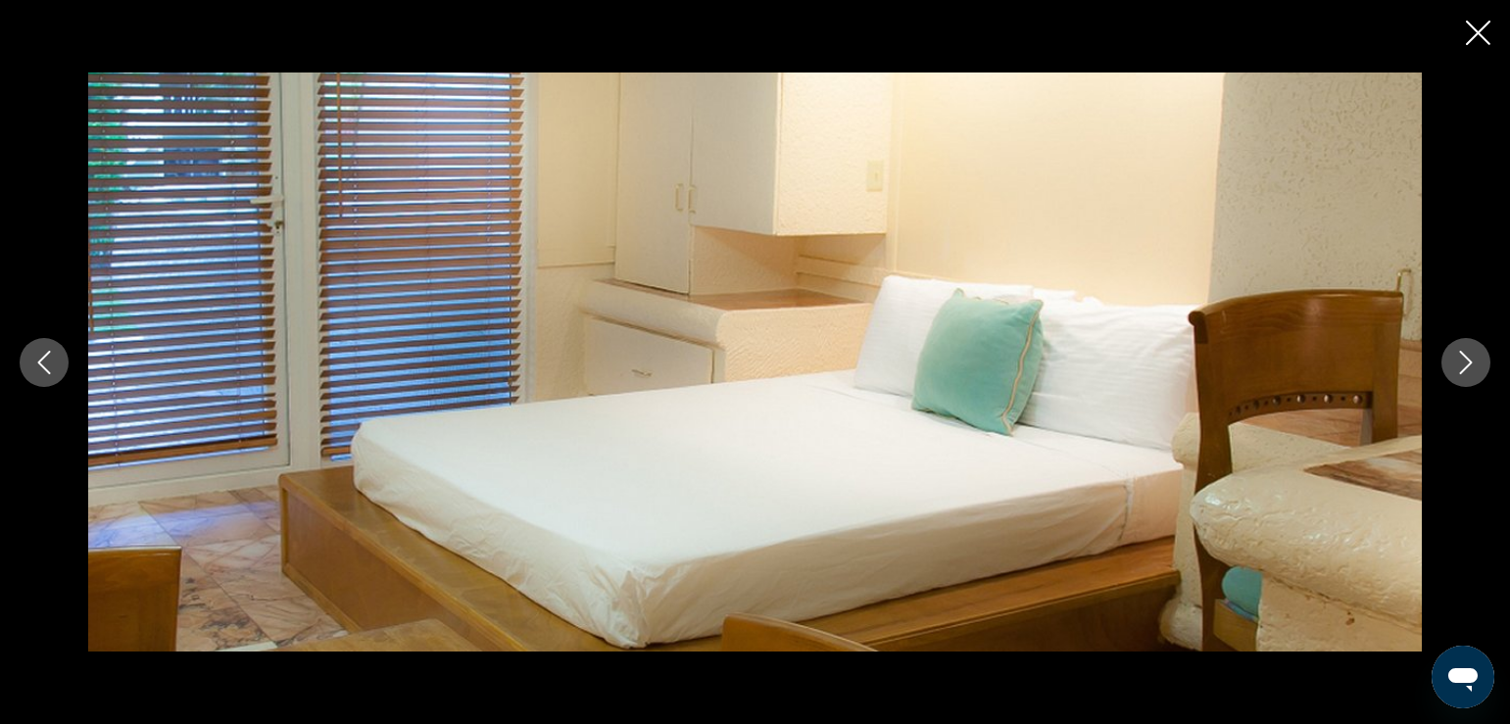
click at [1457, 357] on icon "Next image" at bounding box center [1466, 363] width 24 height 24
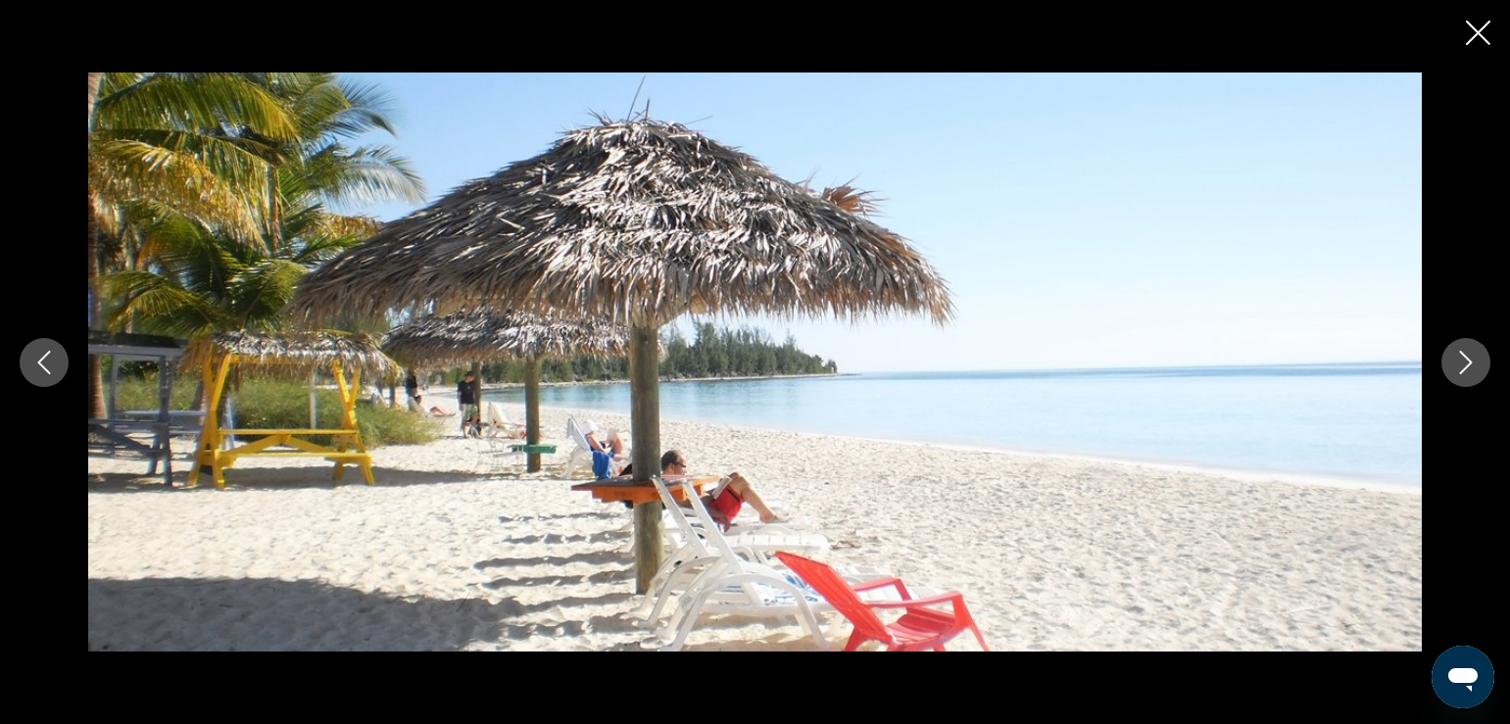
click at [1457, 357] on icon "Next image" at bounding box center [1466, 363] width 24 height 24
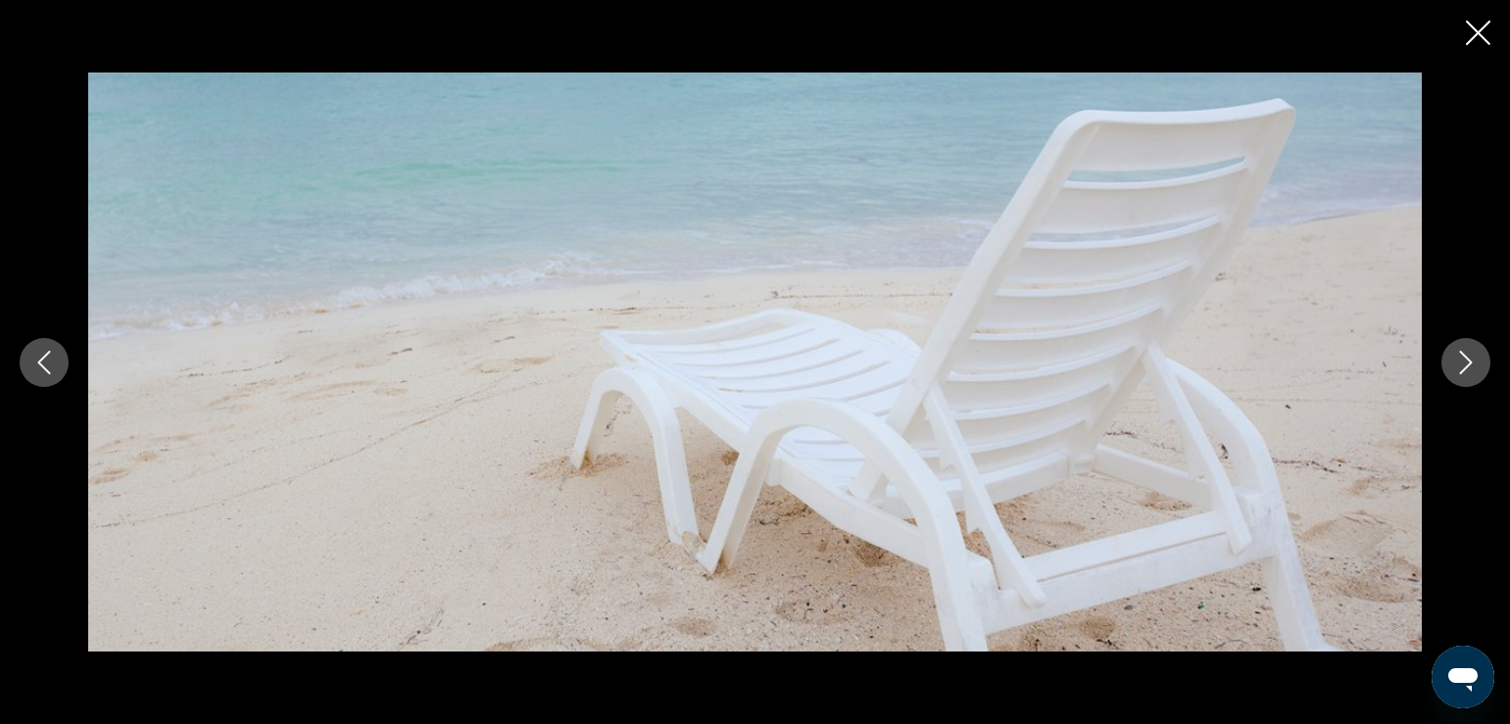
click at [1457, 357] on icon "Next image" at bounding box center [1466, 363] width 24 height 24
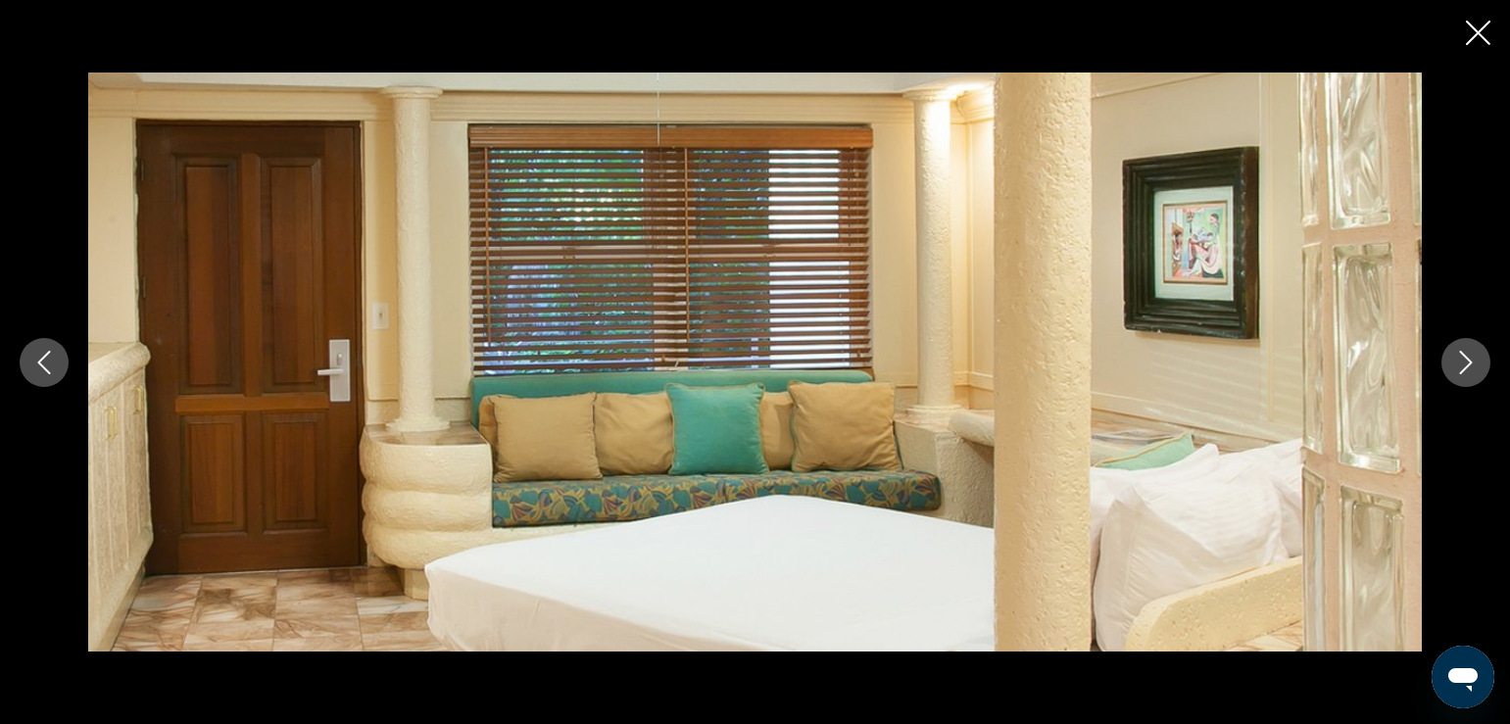
click at [1457, 357] on icon "Next image" at bounding box center [1466, 363] width 24 height 24
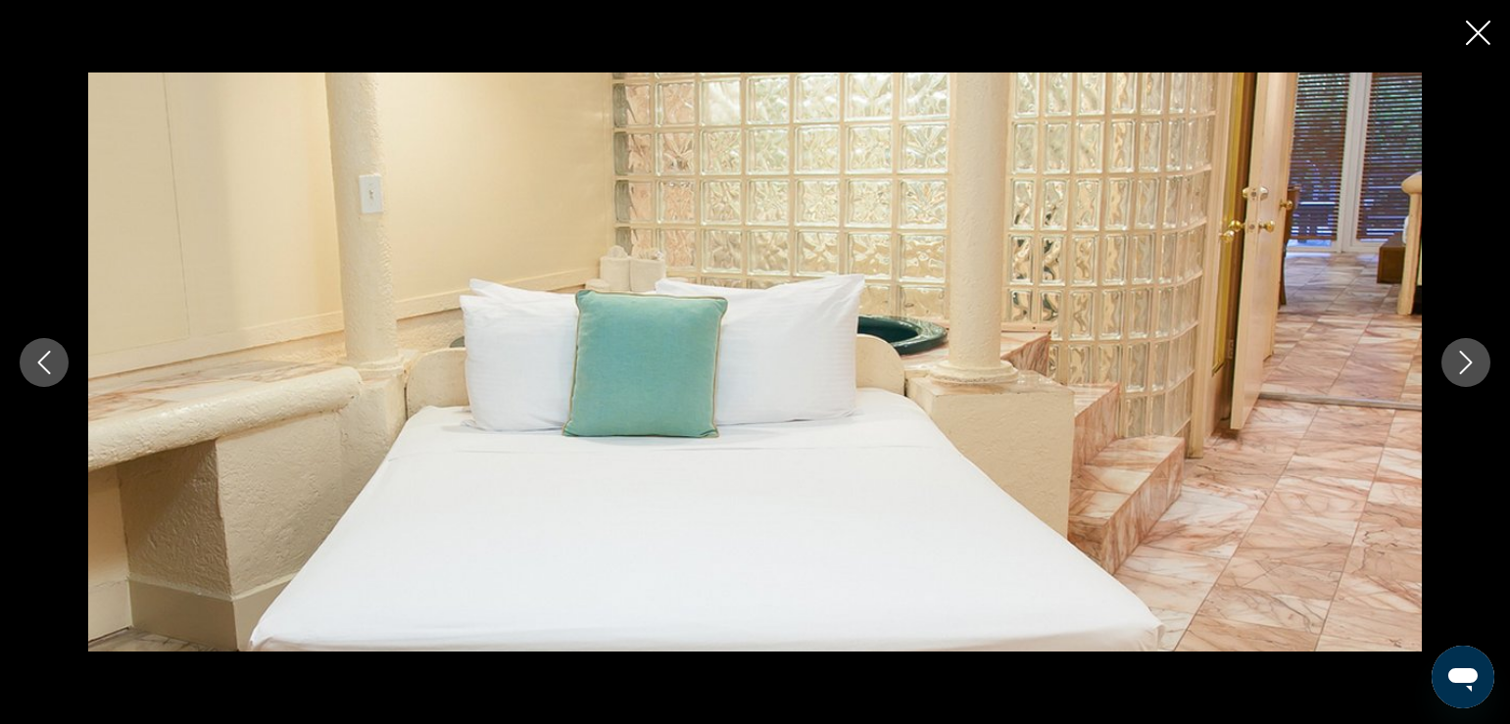
click at [1457, 357] on icon "Next image" at bounding box center [1466, 363] width 24 height 24
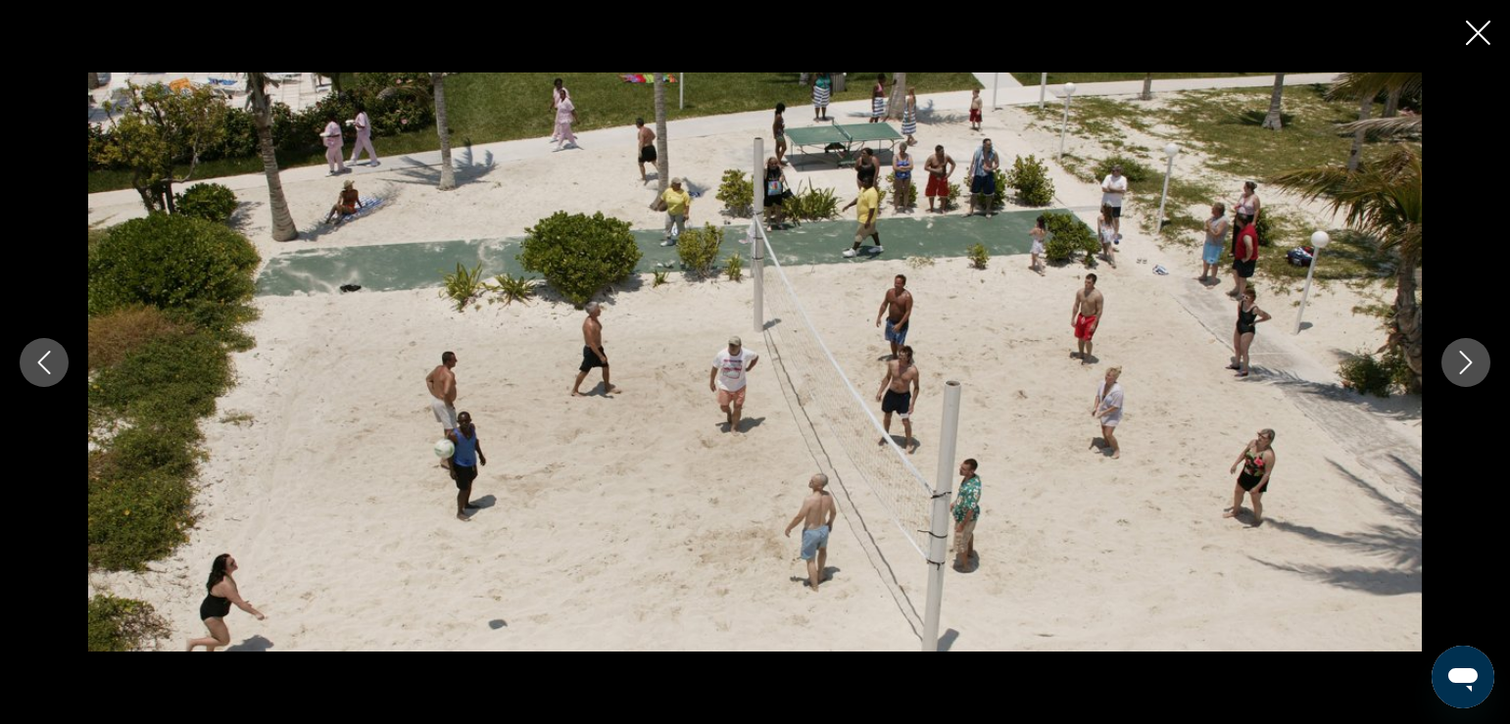
click at [1457, 357] on icon "Next image" at bounding box center [1466, 363] width 24 height 24
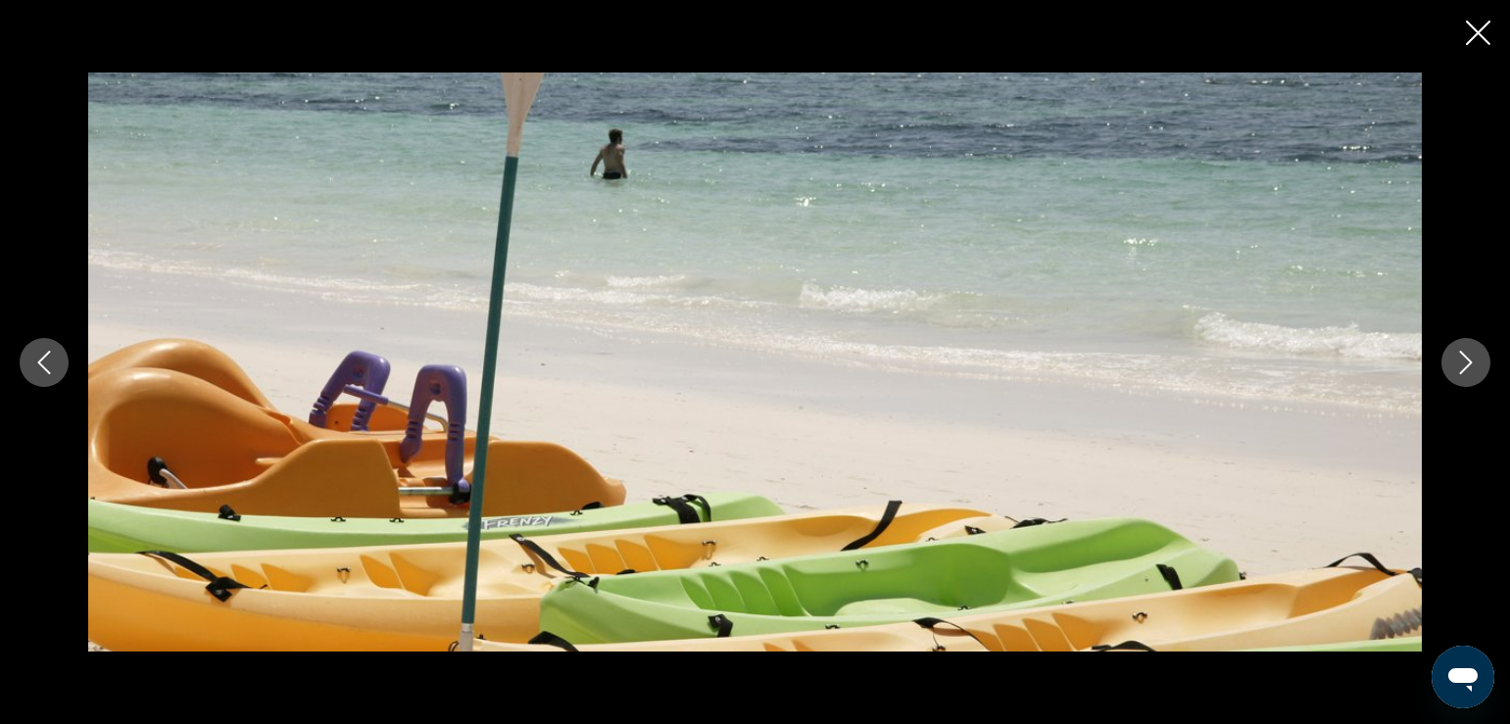
click at [1457, 357] on icon "Next image" at bounding box center [1466, 363] width 24 height 24
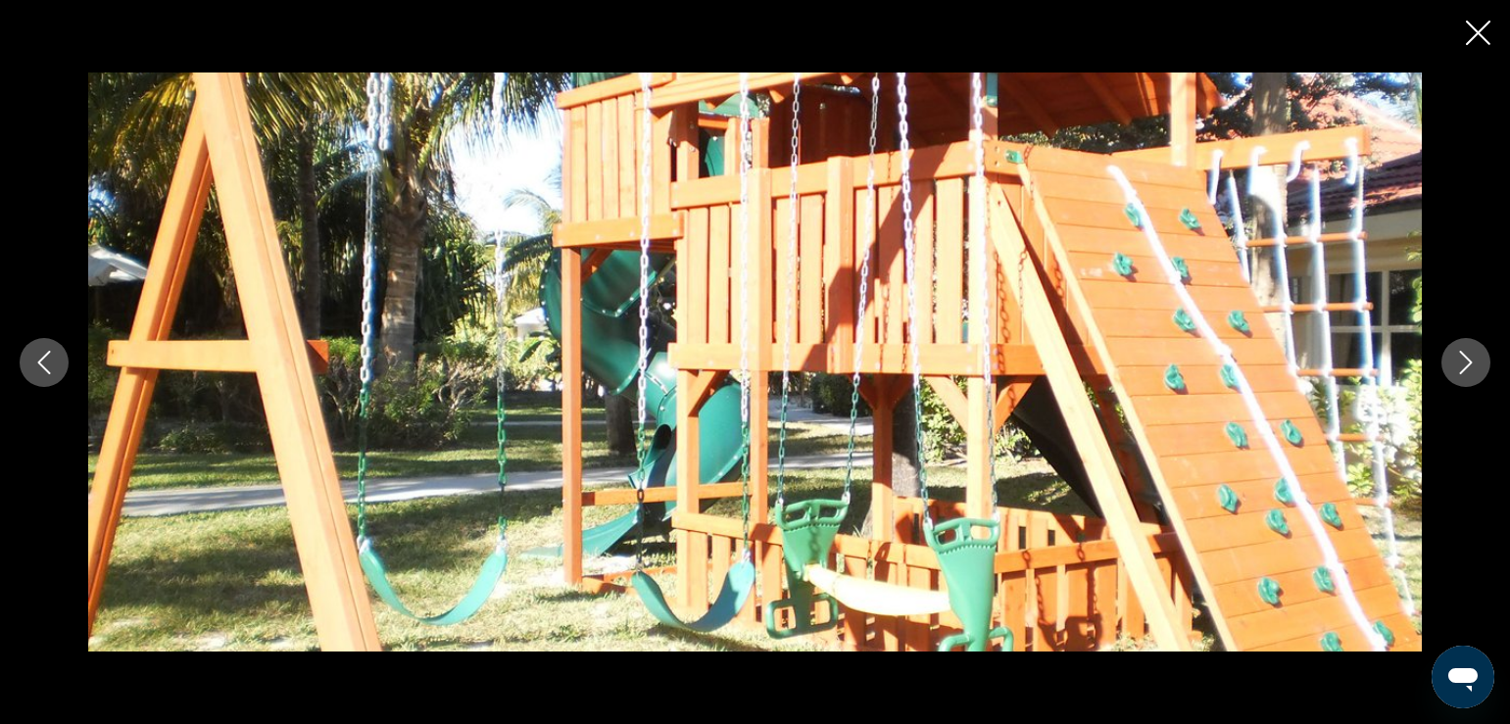
click at [1457, 357] on icon "Next image" at bounding box center [1466, 363] width 24 height 24
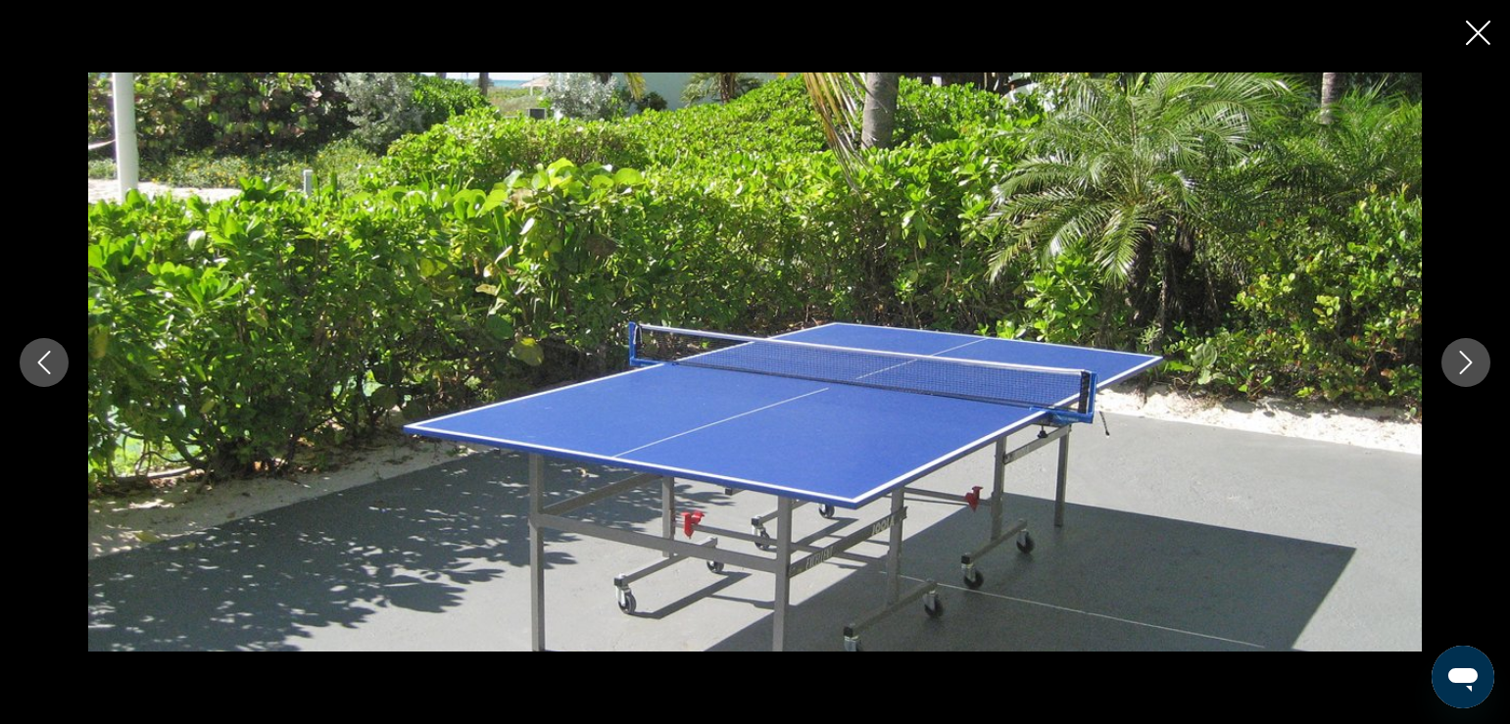
click at [1457, 357] on icon "Next image" at bounding box center [1466, 363] width 24 height 24
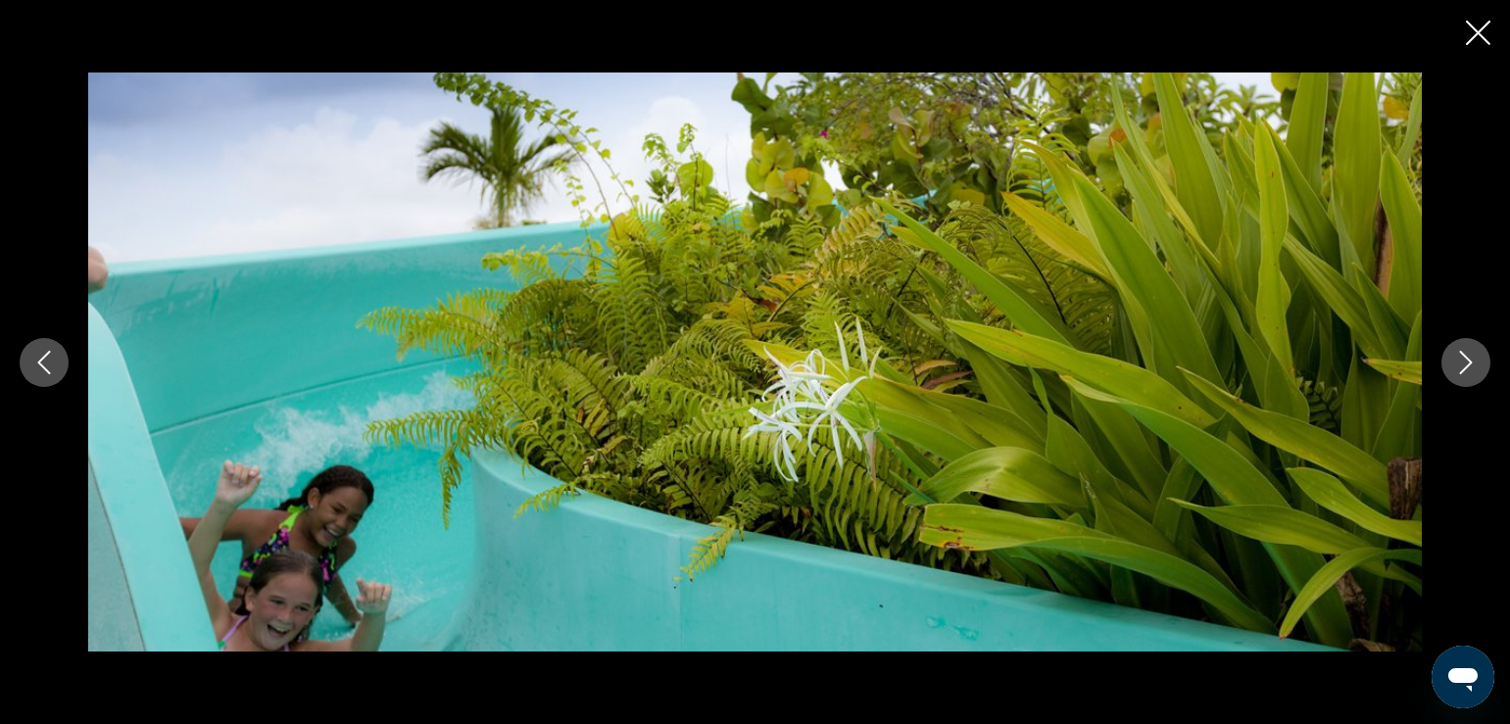
click at [1457, 357] on icon "Next image" at bounding box center [1466, 363] width 24 height 24
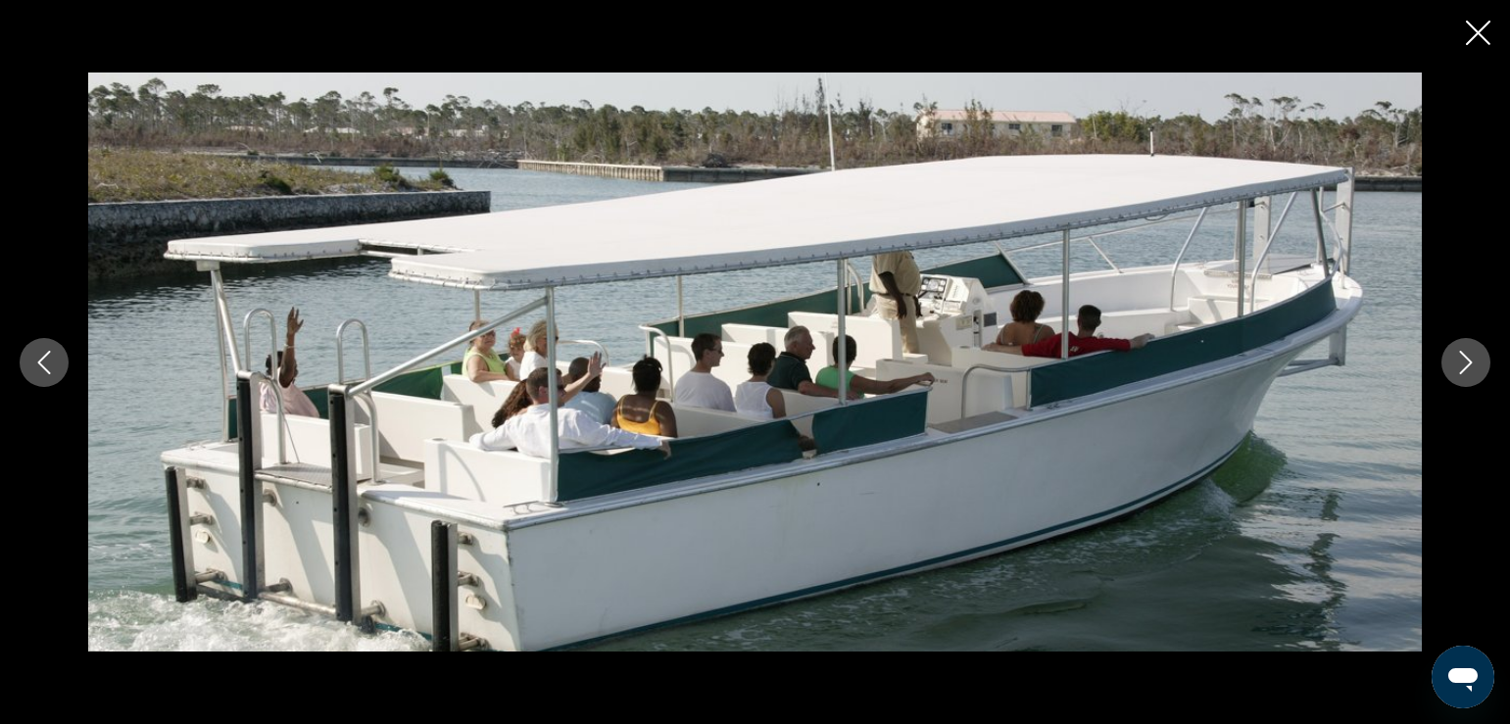
click at [1457, 357] on icon "Next image" at bounding box center [1466, 363] width 24 height 24
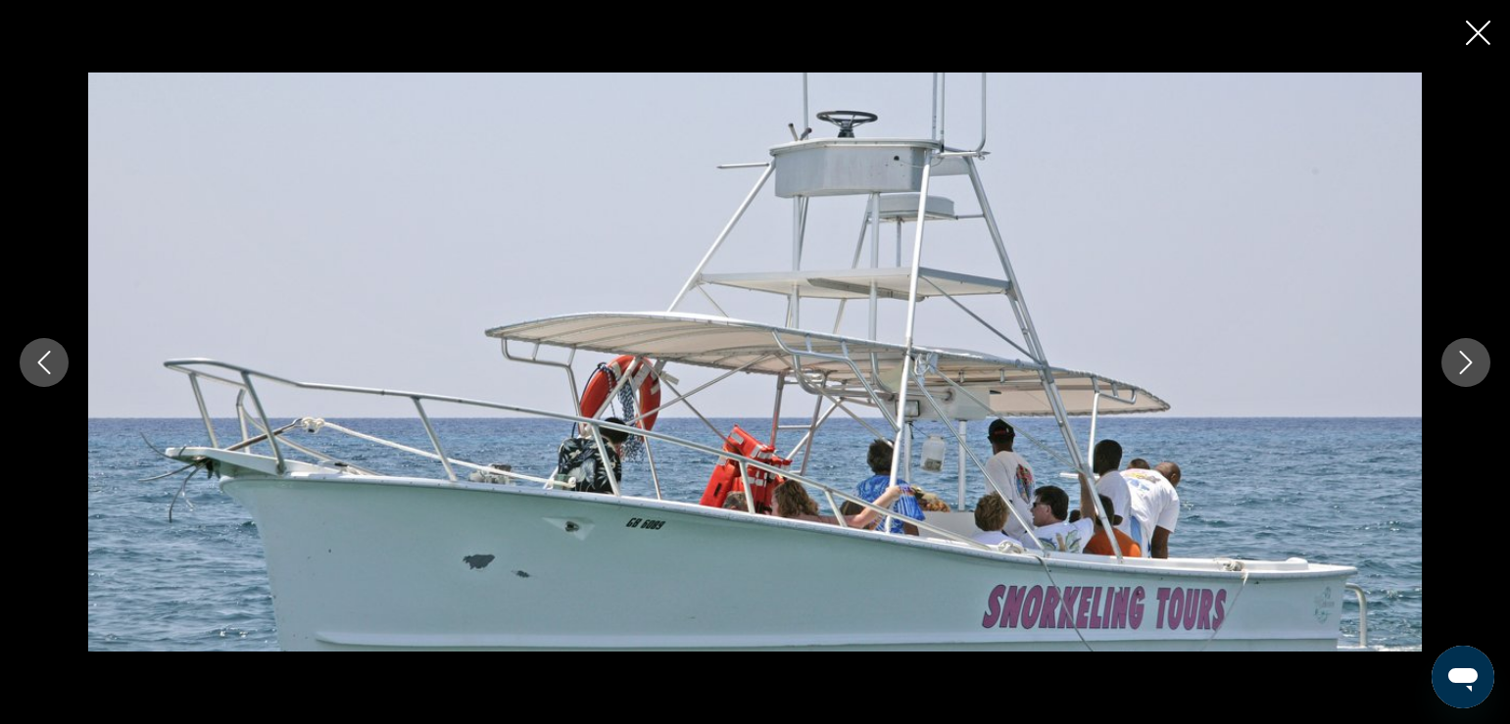
click at [1457, 357] on icon "Next image" at bounding box center [1466, 363] width 24 height 24
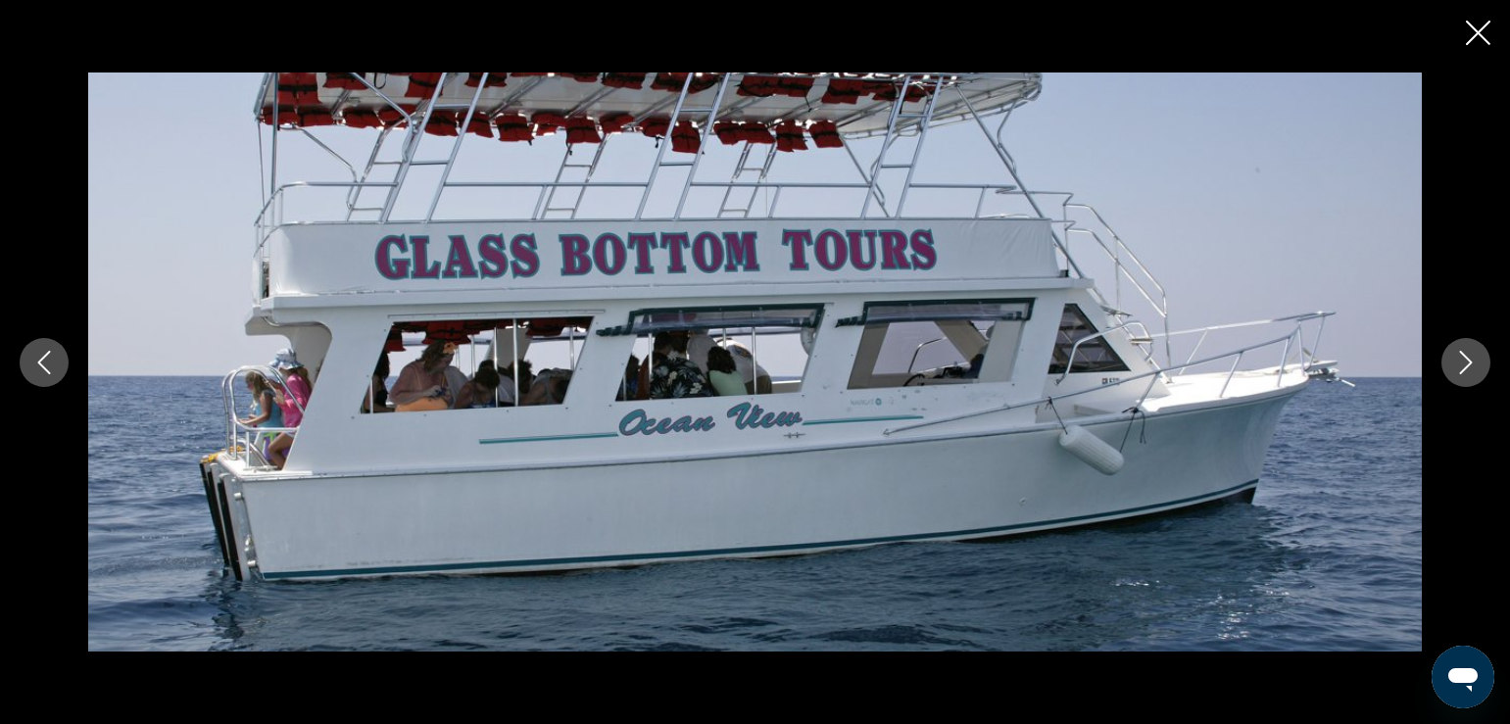
click at [1457, 357] on icon "Next image" at bounding box center [1466, 363] width 24 height 24
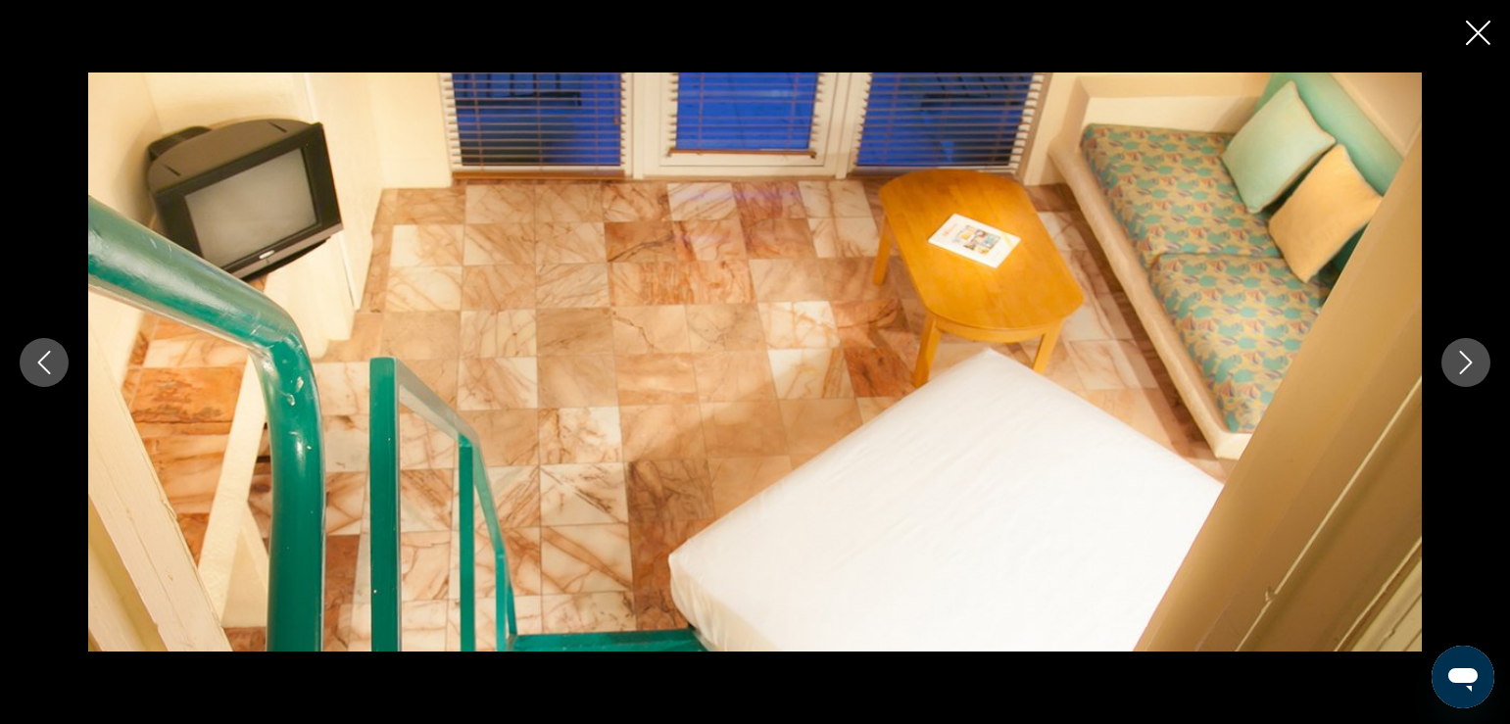
click at [1456, 360] on icon "Next image" at bounding box center [1466, 363] width 24 height 24
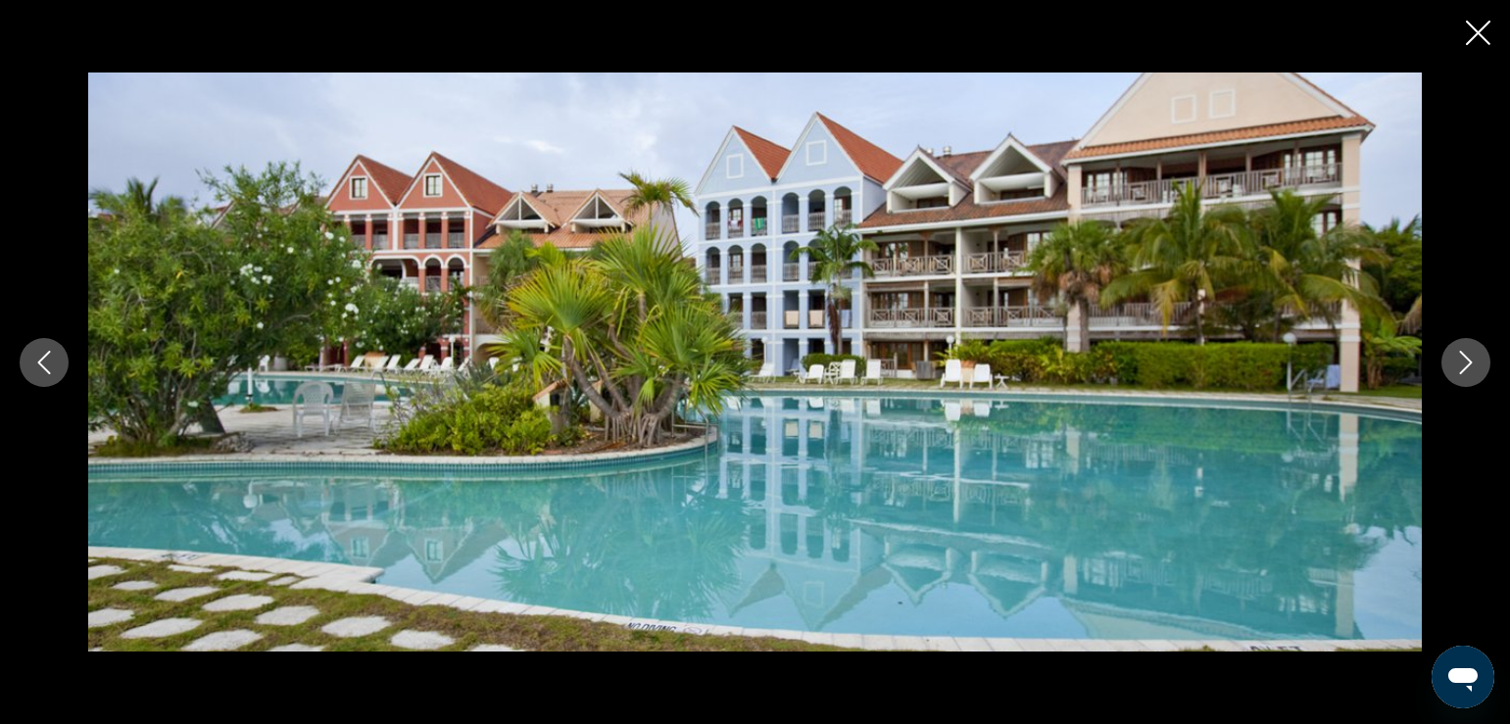
click at [1453, 368] on button "Next image" at bounding box center [1465, 362] width 49 height 49
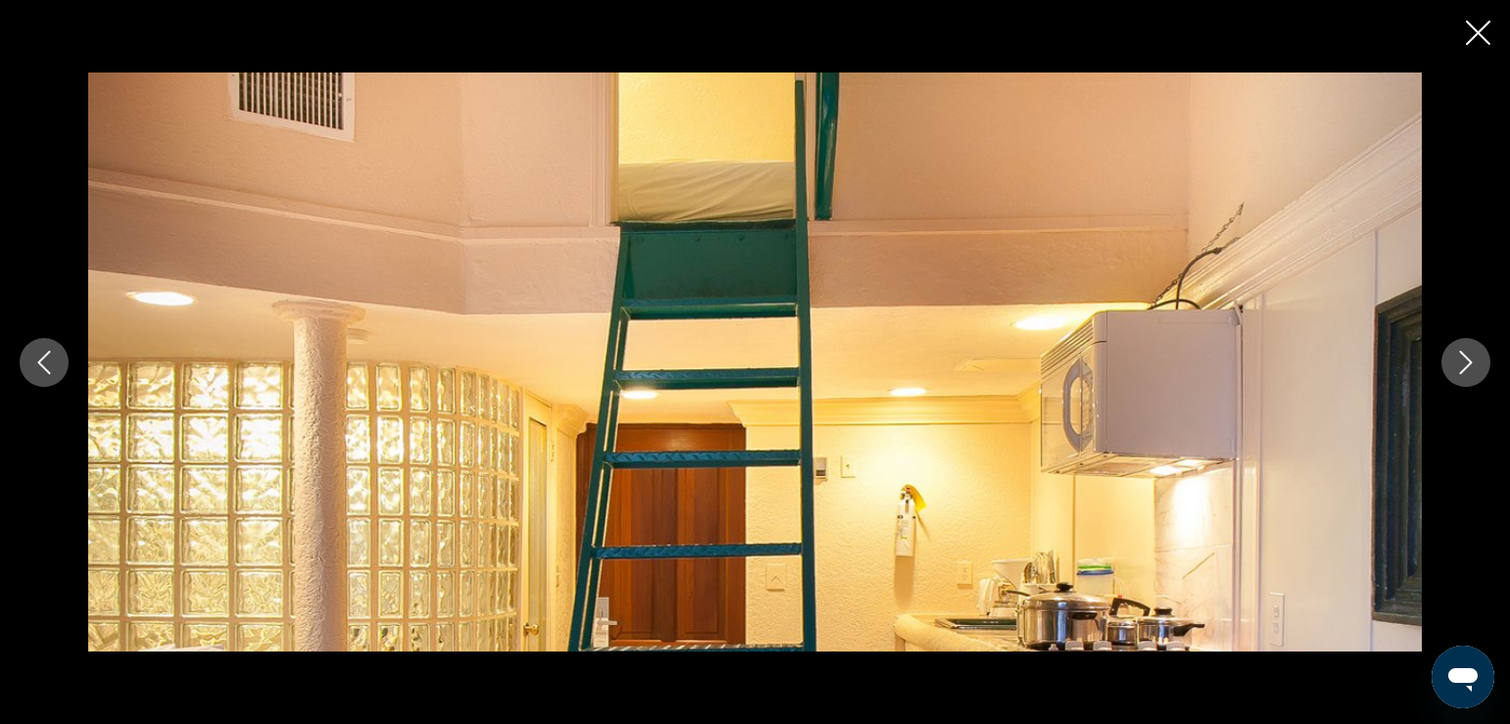
click at [1453, 368] on button "Next image" at bounding box center [1465, 362] width 49 height 49
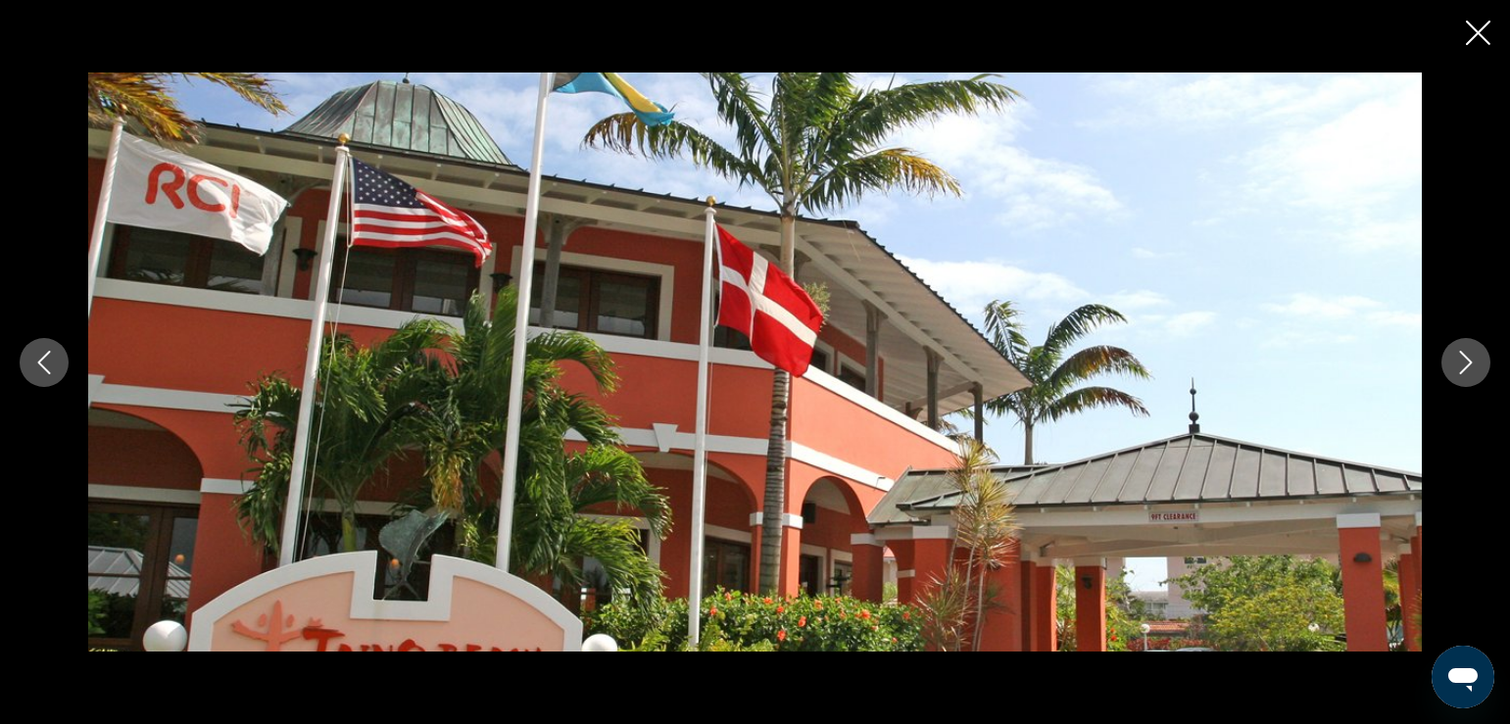
click at [1484, 25] on icon "Close slideshow" at bounding box center [1478, 33] width 24 height 24
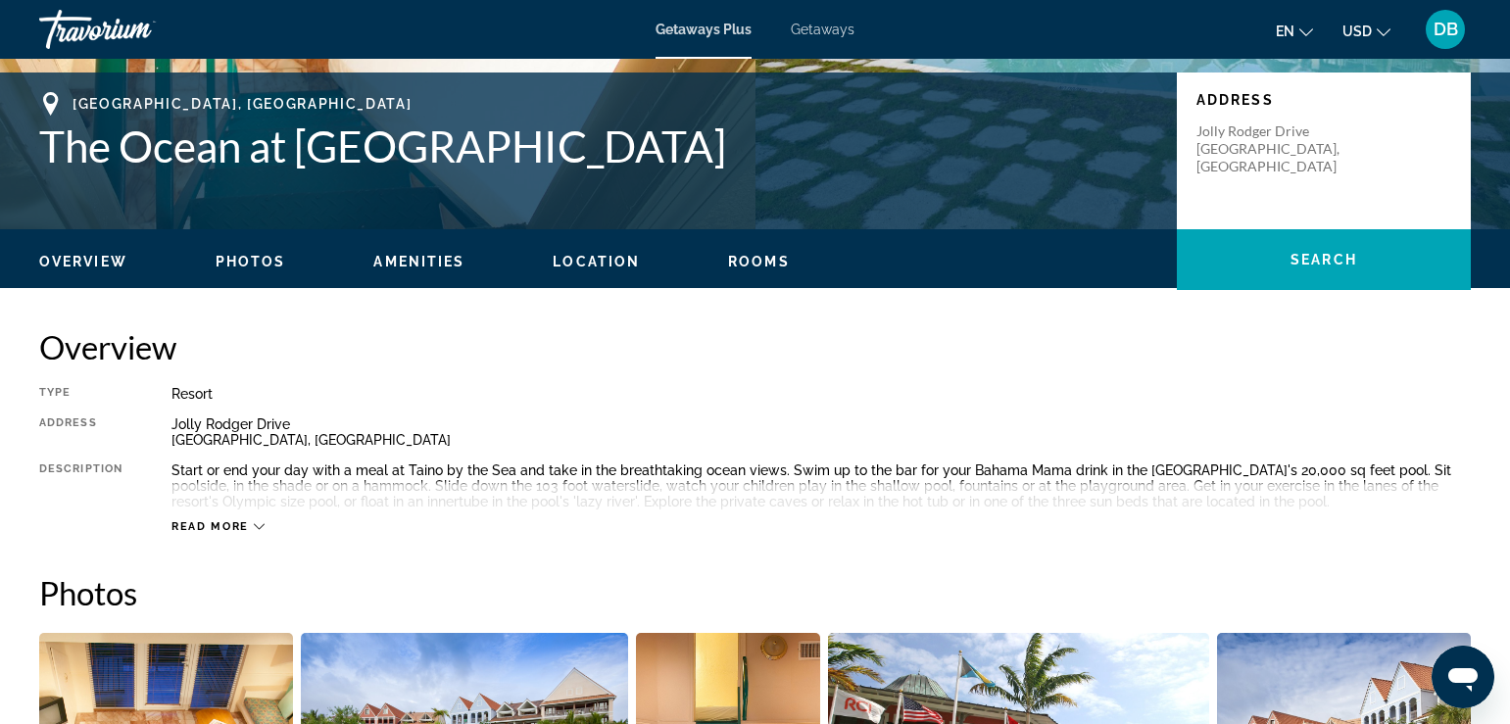
scroll to position [89, 0]
